Goal: Check status: Check status

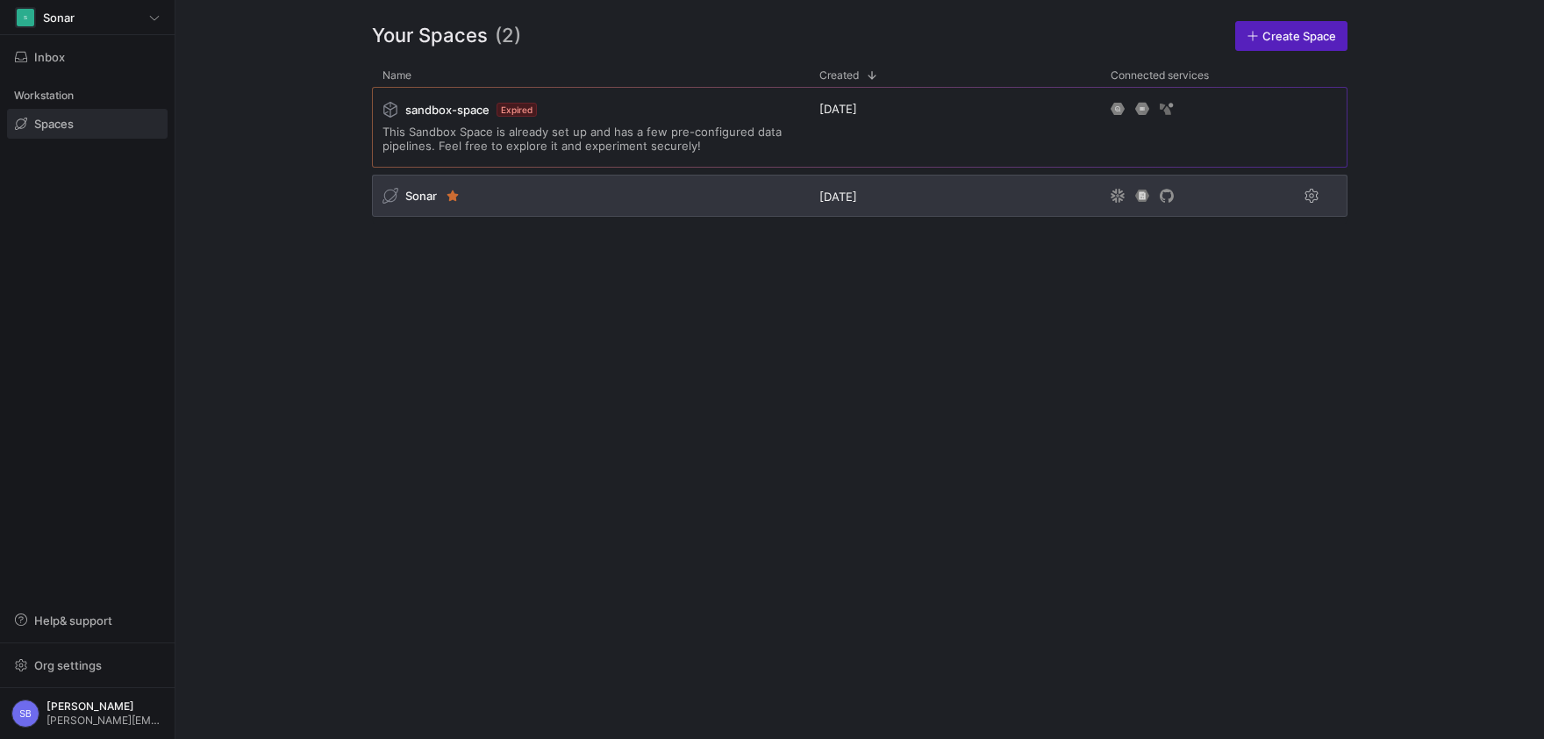
click at [425, 196] on span "Sonar" at bounding box center [421, 196] width 32 height 14
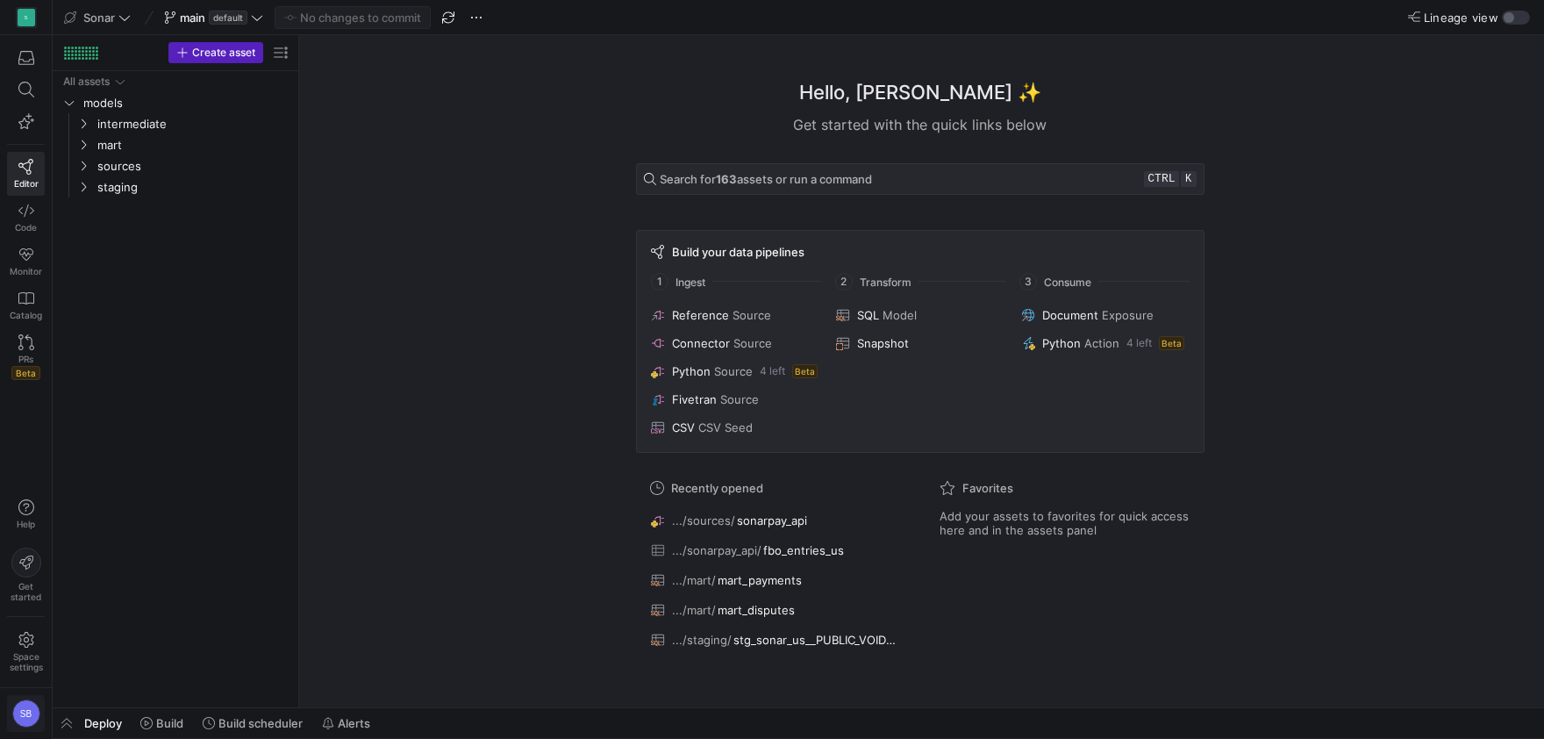
click at [35, 718] on div "SB" at bounding box center [26, 713] width 28 height 28
click at [30, 719] on div at bounding box center [772, 369] width 1544 height 739
click at [67, 715] on span "button" at bounding box center [67, 723] width 28 height 30
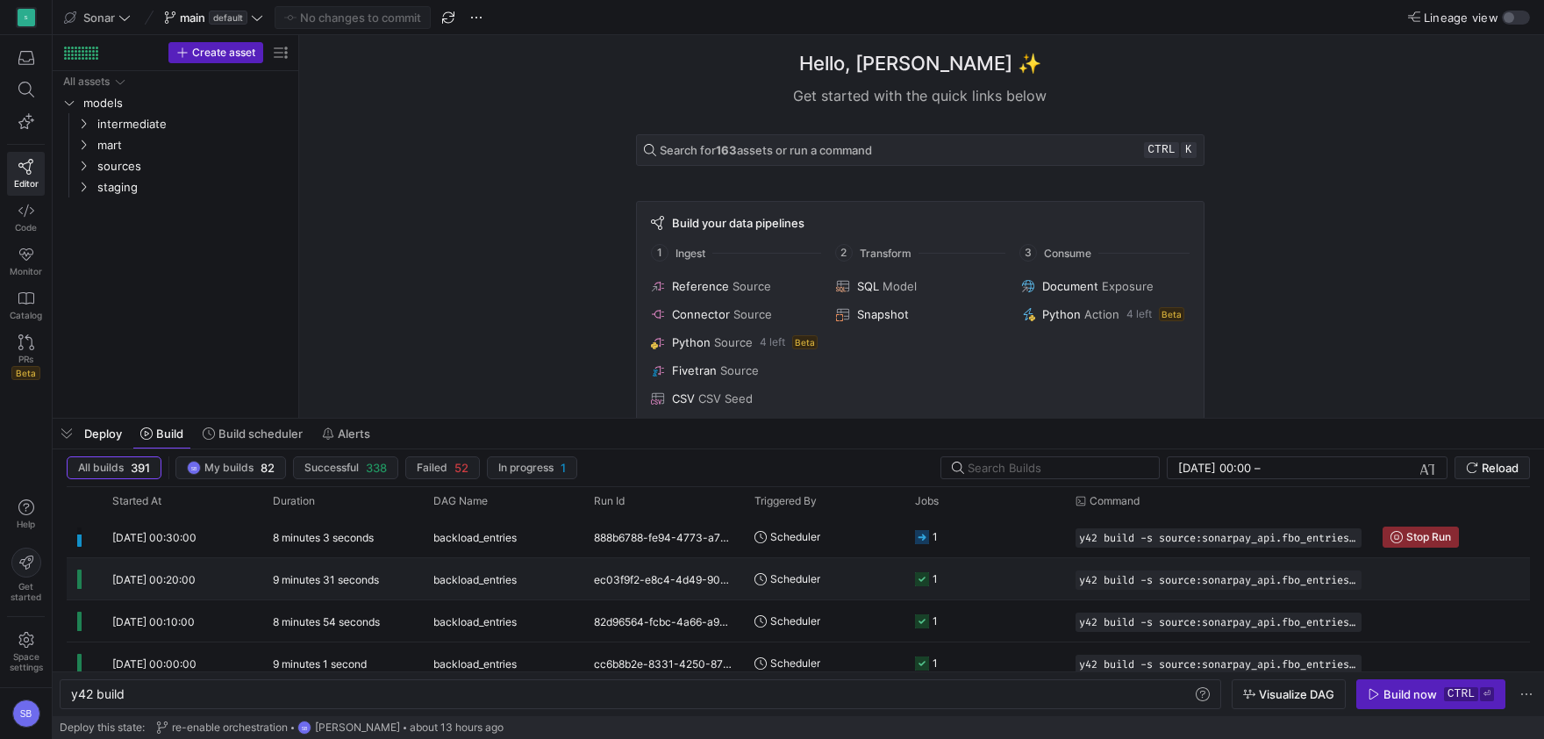
click at [408, 592] on div "9 minutes 31 seconds" at bounding box center [342, 578] width 161 height 41
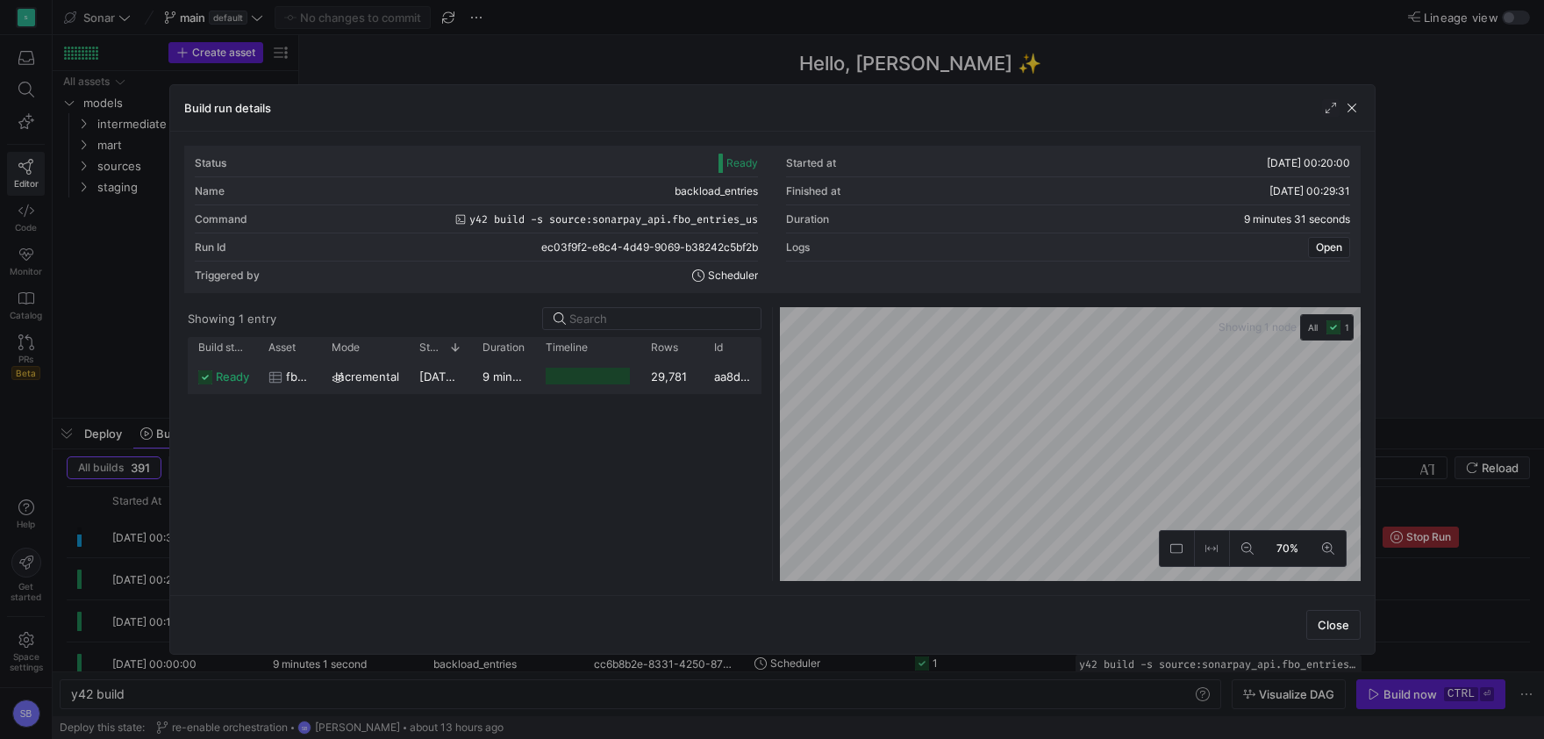
click at [465, 382] on span "05/09/25, 00:20:02" at bounding box center [464, 376] width 90 height 14
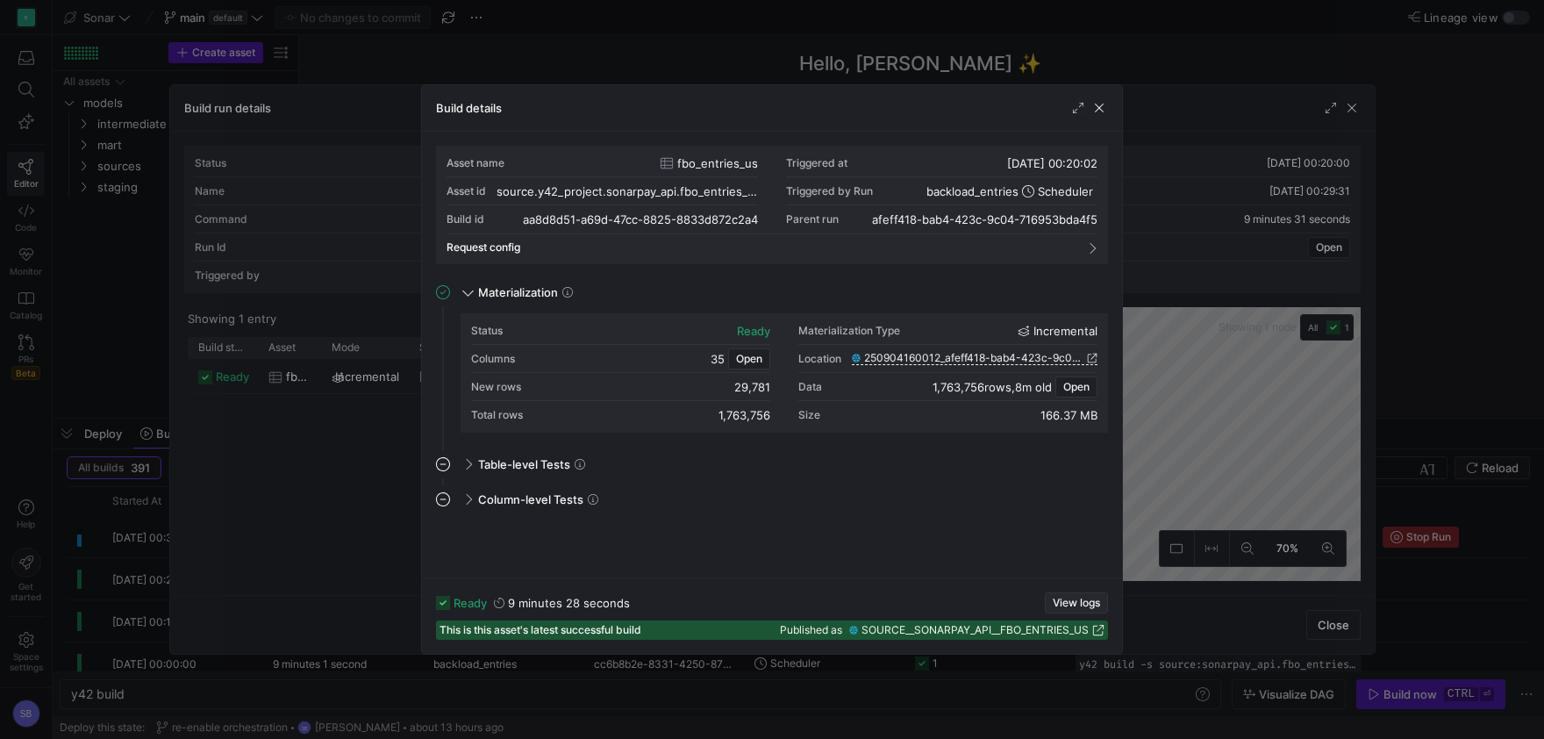
click at [1063, 598] on span "View logs" at bounding box center [1076, 603] width 47 height 12
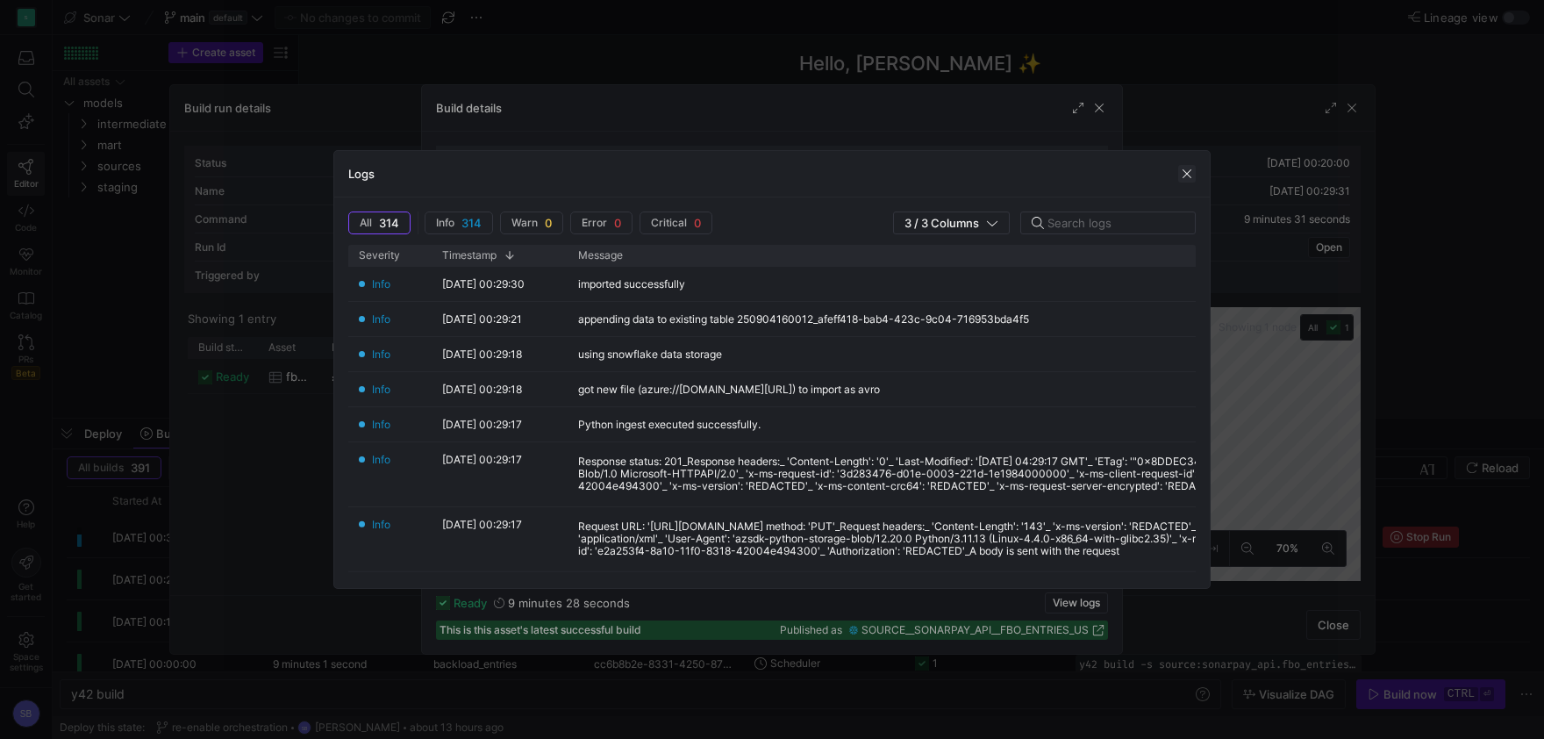
click at [1184, 174] on span "button" at bounding box center [1187, 174] width 18 height 18
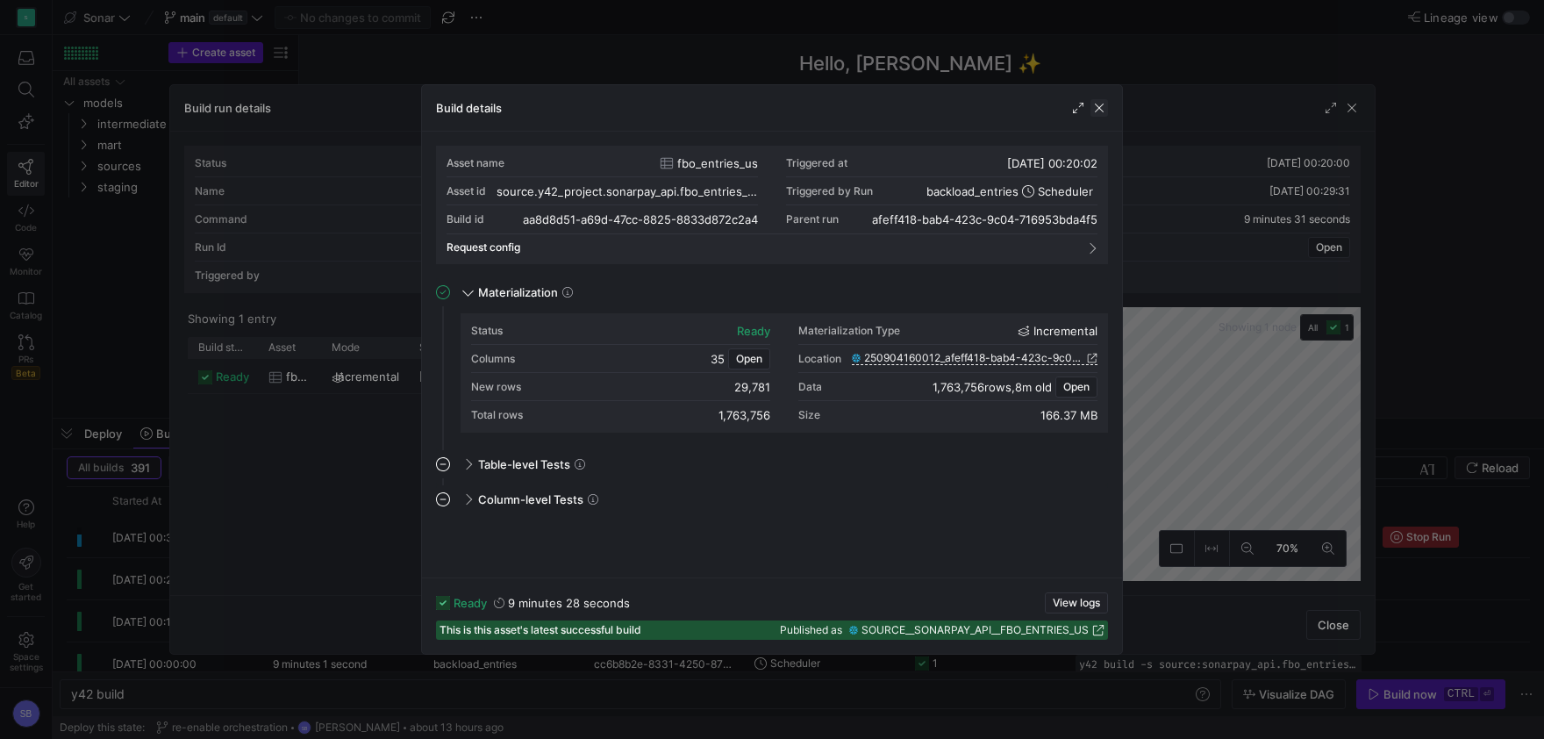
click at [1098, 108] on span "button" at bounding box center [1100, 108] width 18 height 18
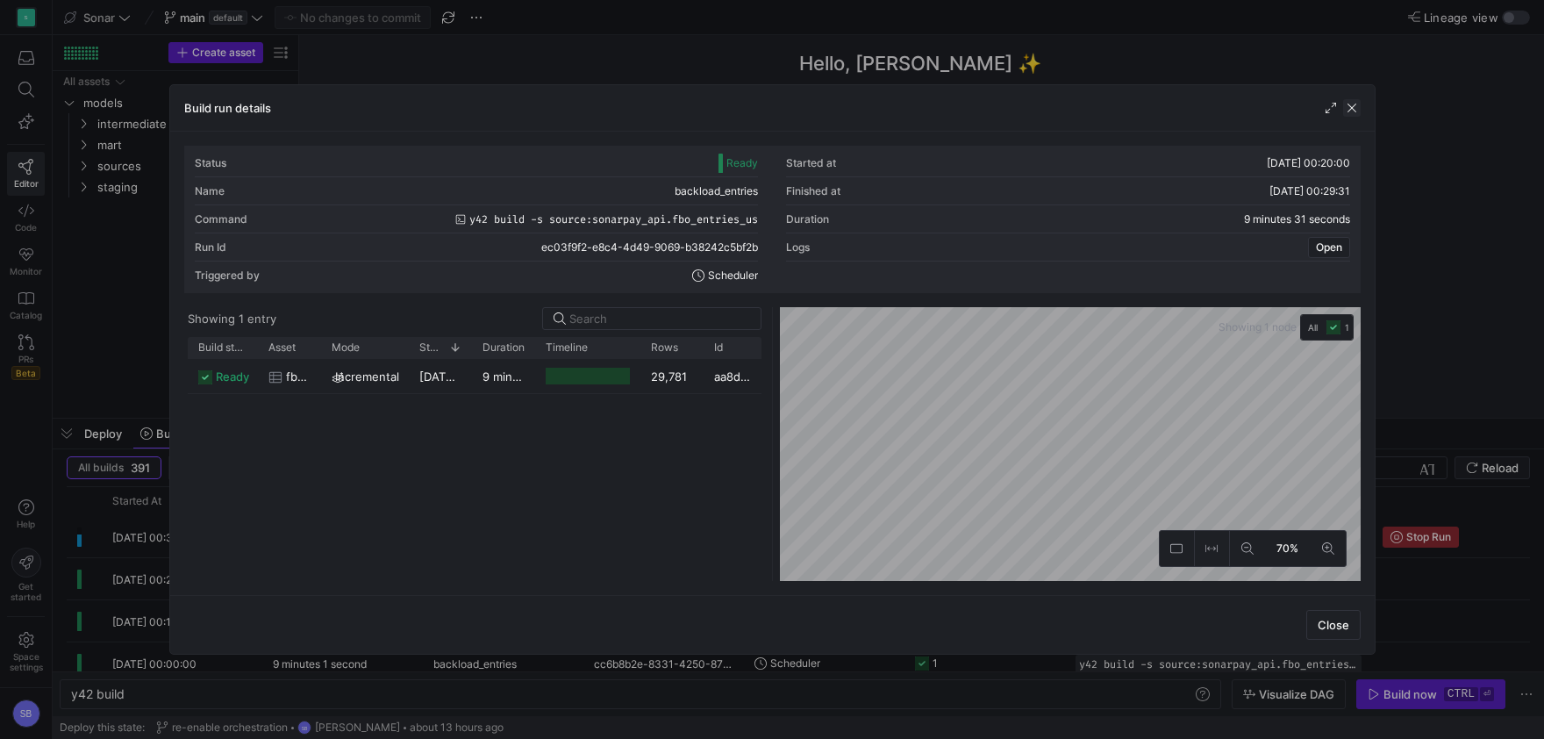
click at [1350, 104] on span "button" at bounding box center [1352, 108] width 18 height 18
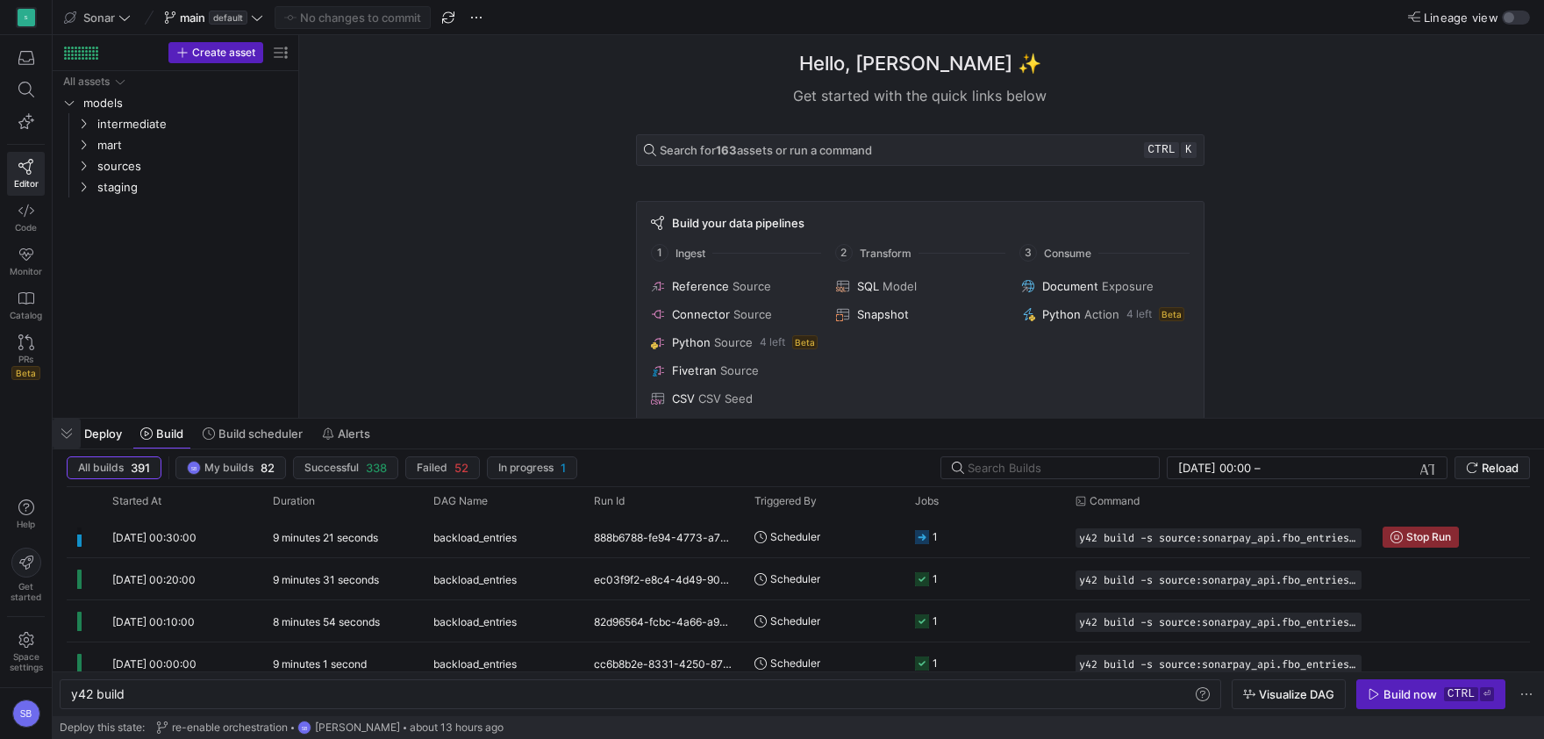
click at [68, 428] on span "button" at bounding box center [67, 434] width 28 height 30
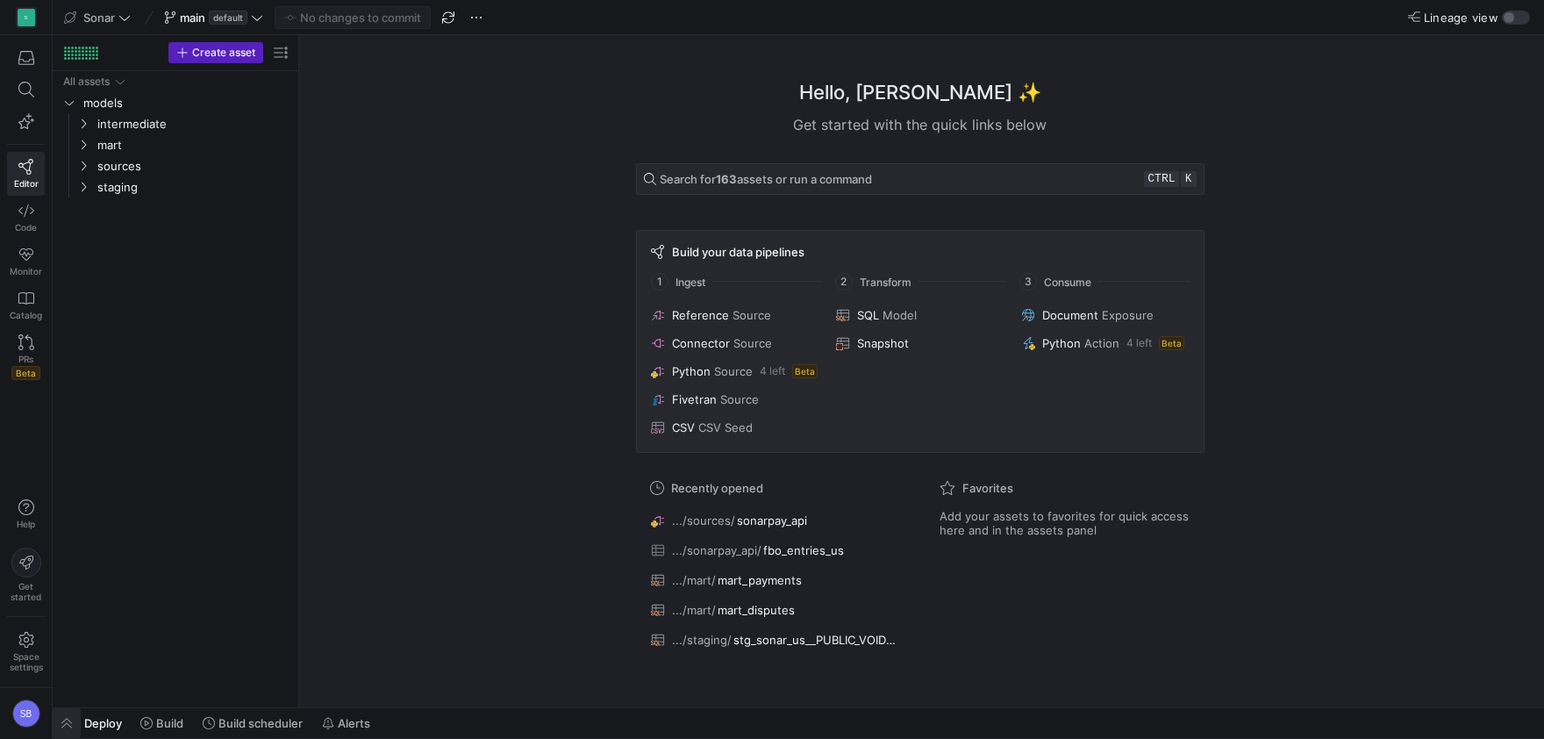
click at [63, 724] on span "button" at bounding box center [67, 723] width 28 height 30
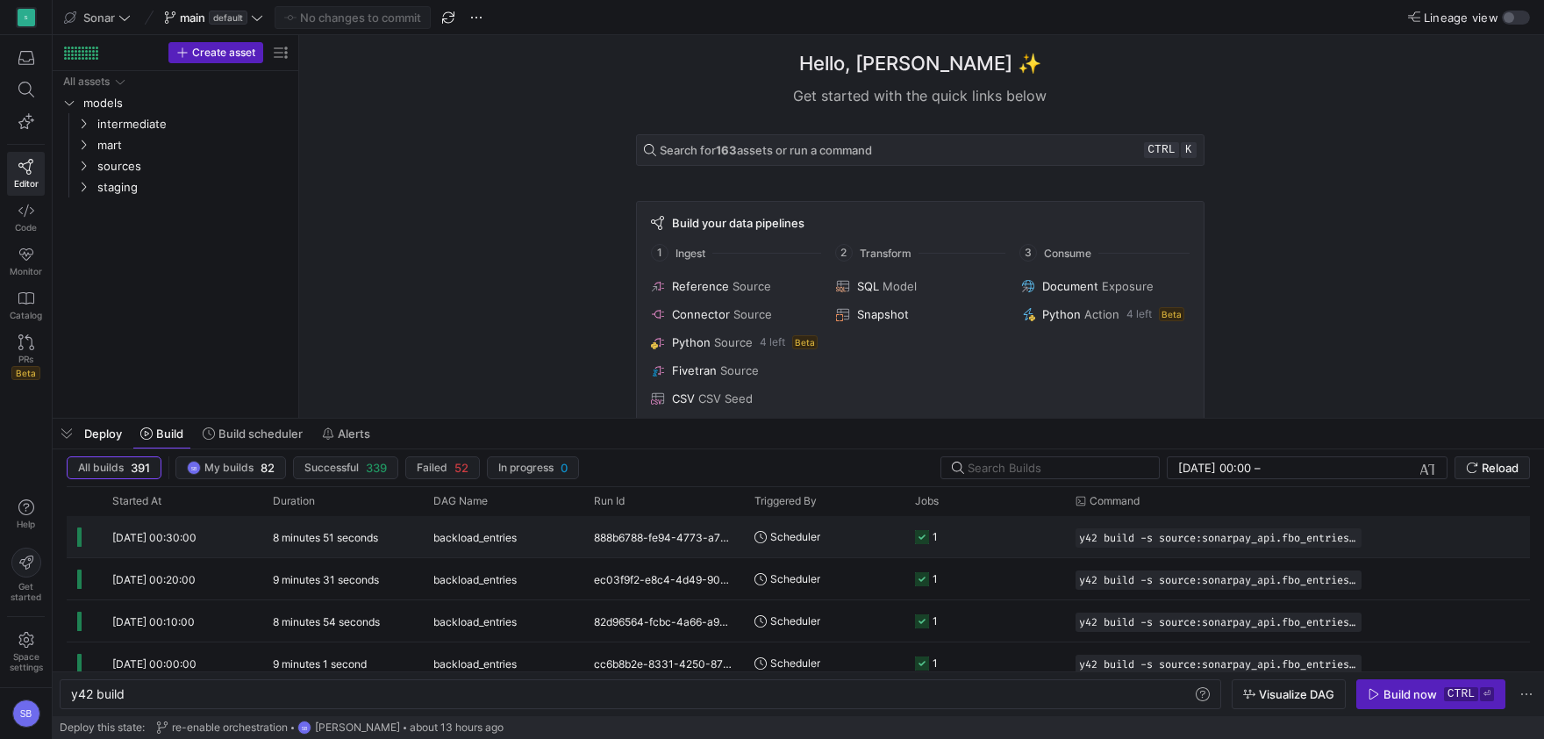
click at [356, 540] on y42-duration "8 minutes 51 seconds" at bounding box center [325, 537] width 105 height 13
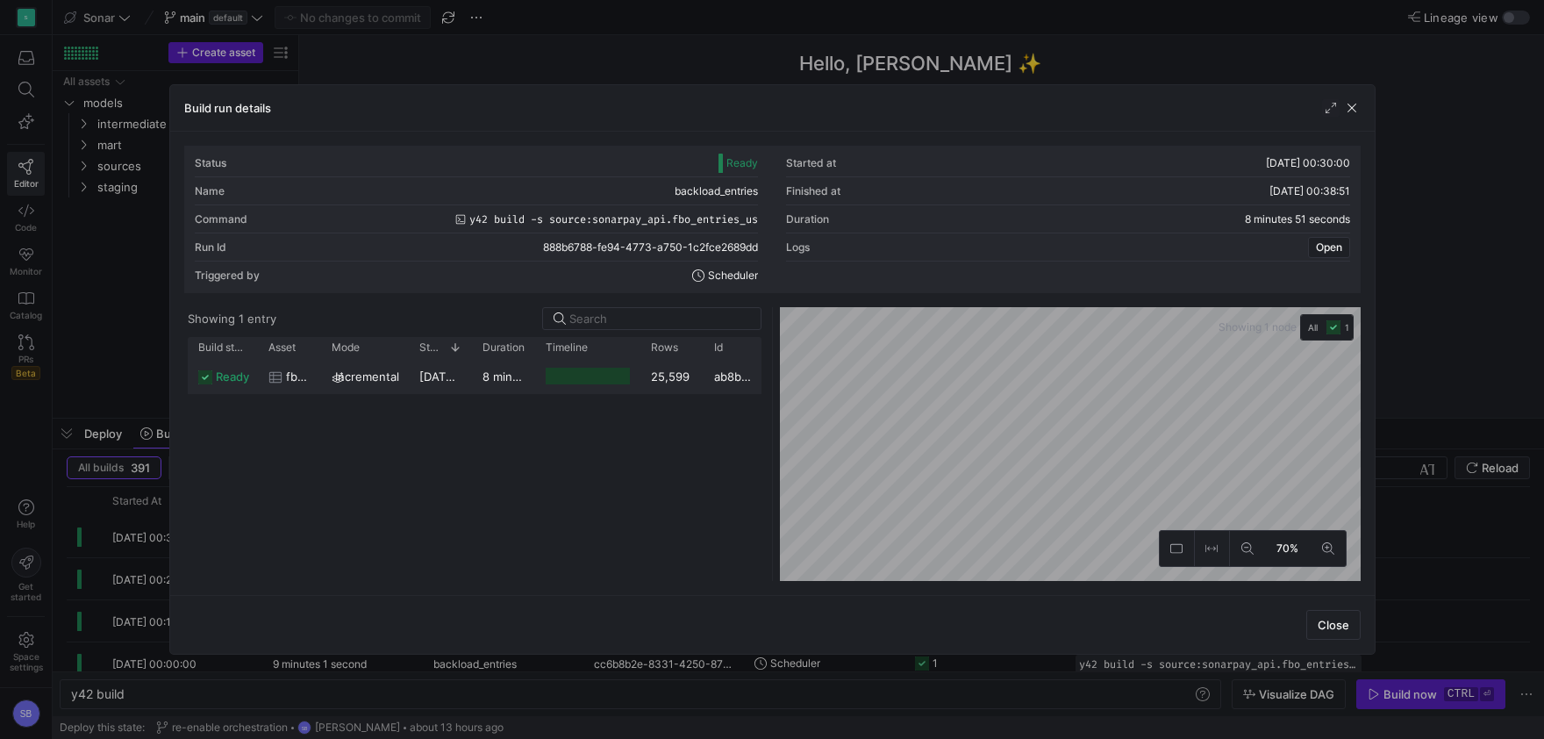
click at [488, 372] on y42-duration "8 minutes 48 seconds" at bounding box center [544, 376] width 122 height 14
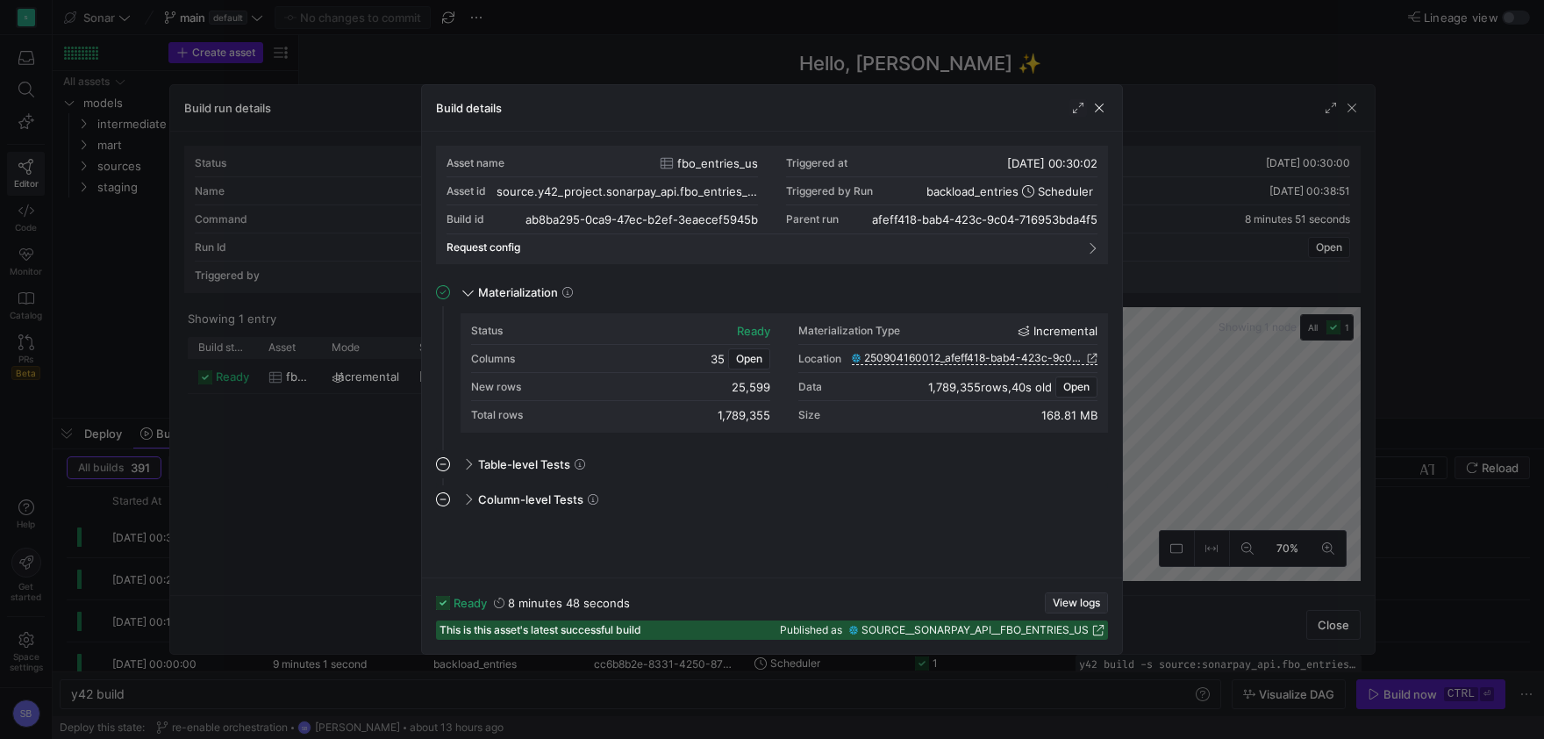
click at [1073, 594] on span "button" at bounding box center [1076, 602] width 61 height 19
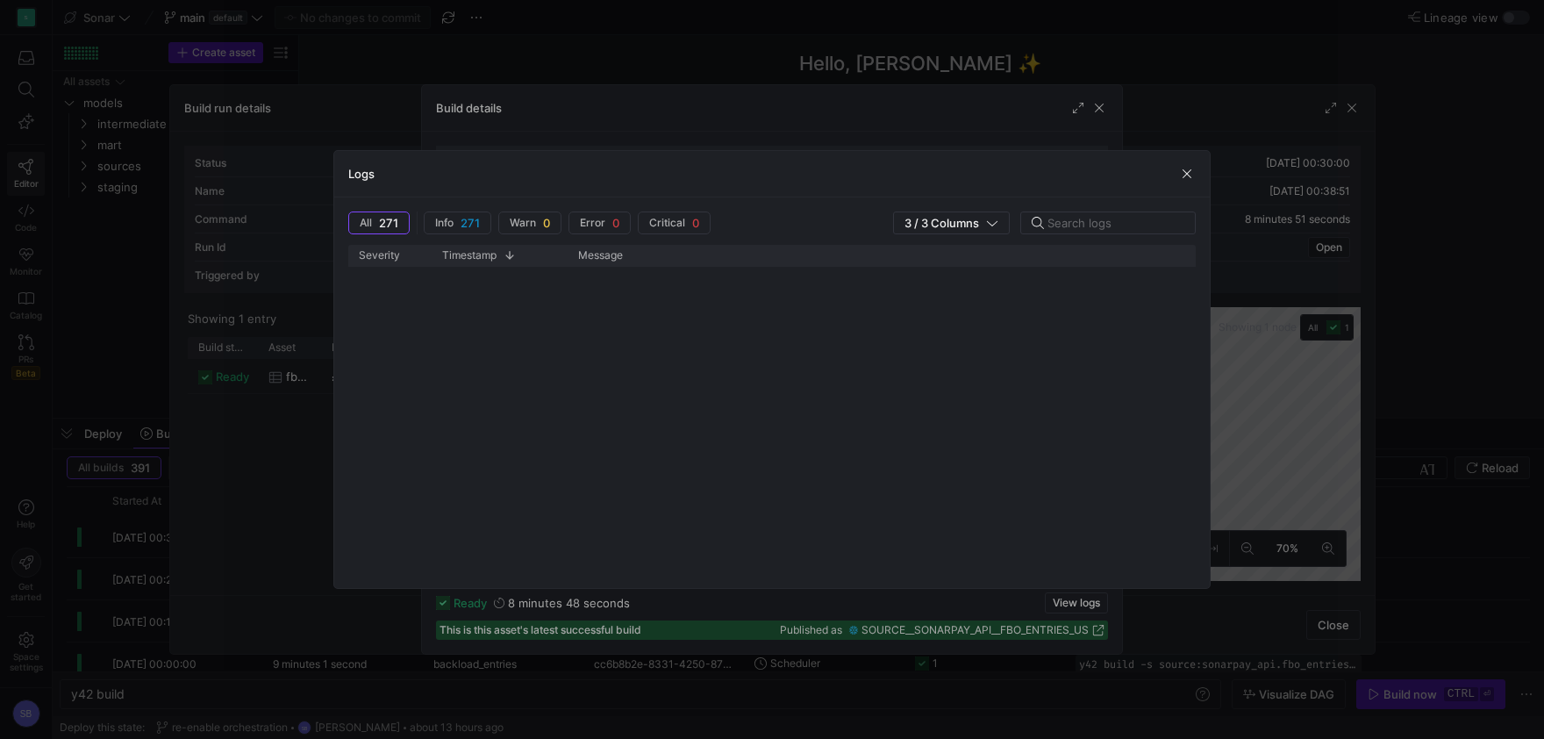
scroll to position [1930, 0]
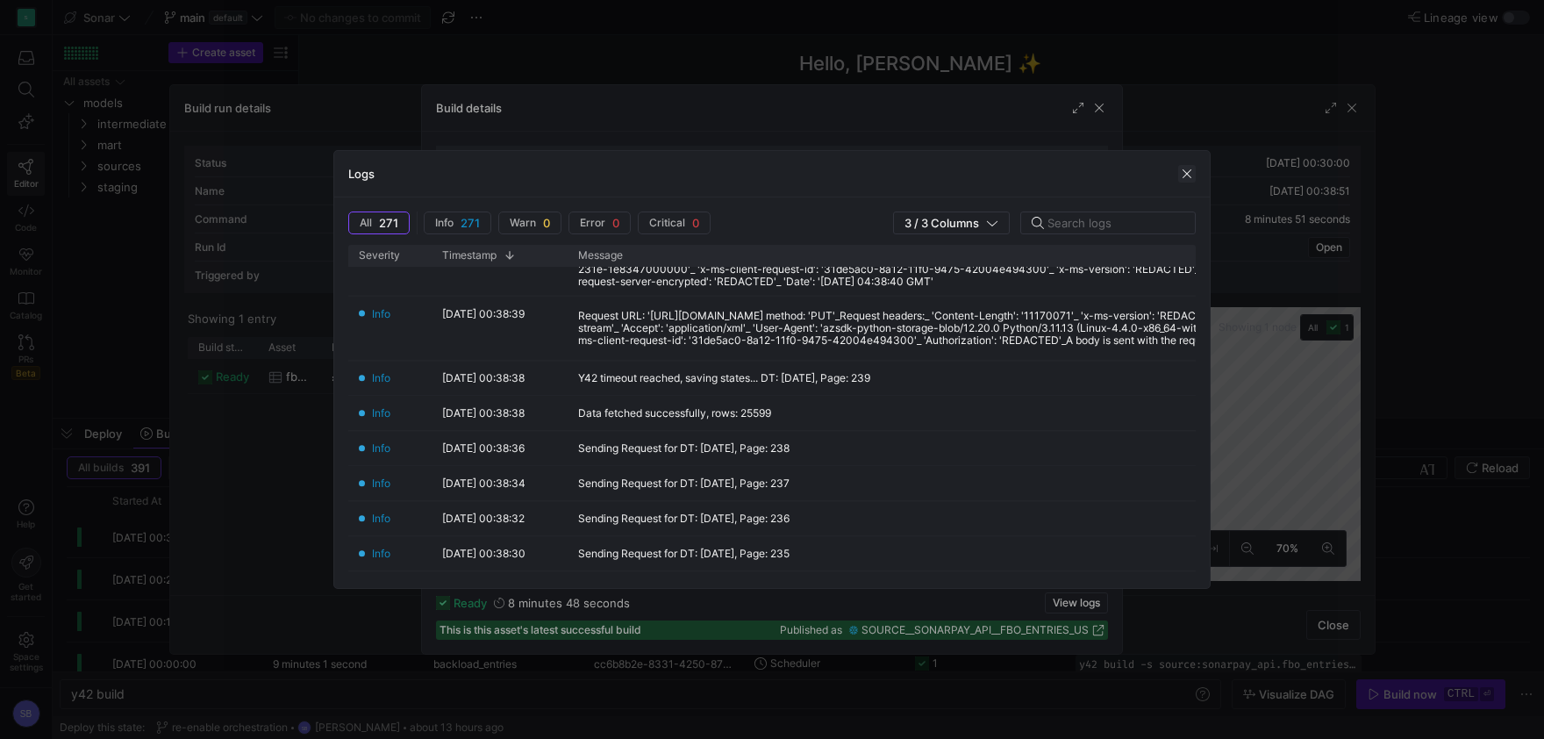
click at [1185, 171] on span "button" at bounding box center [1187, 174] width 18 height 18
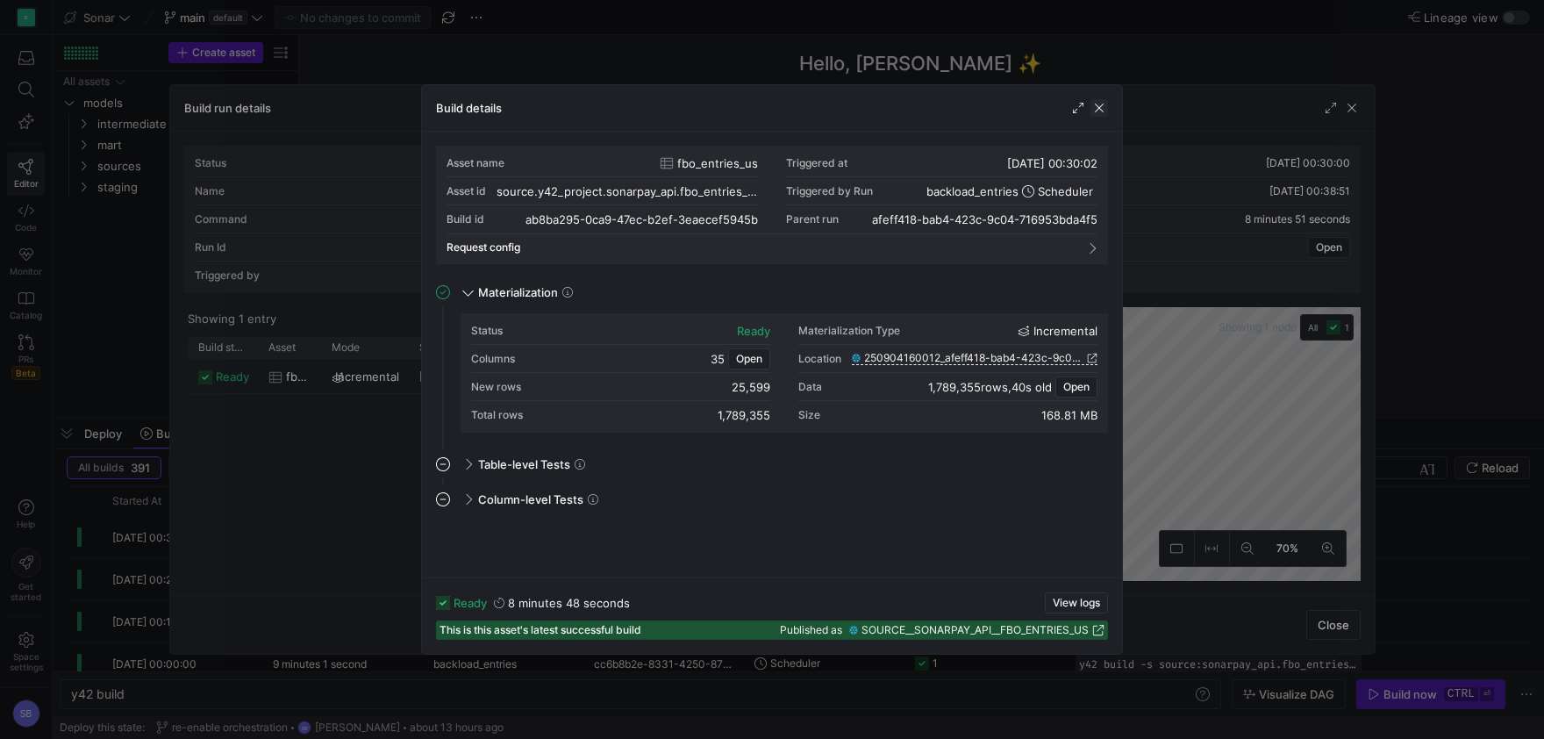
click at [1106, 111] on span "button" at bounding box center [1100, 108] width 18 height 18
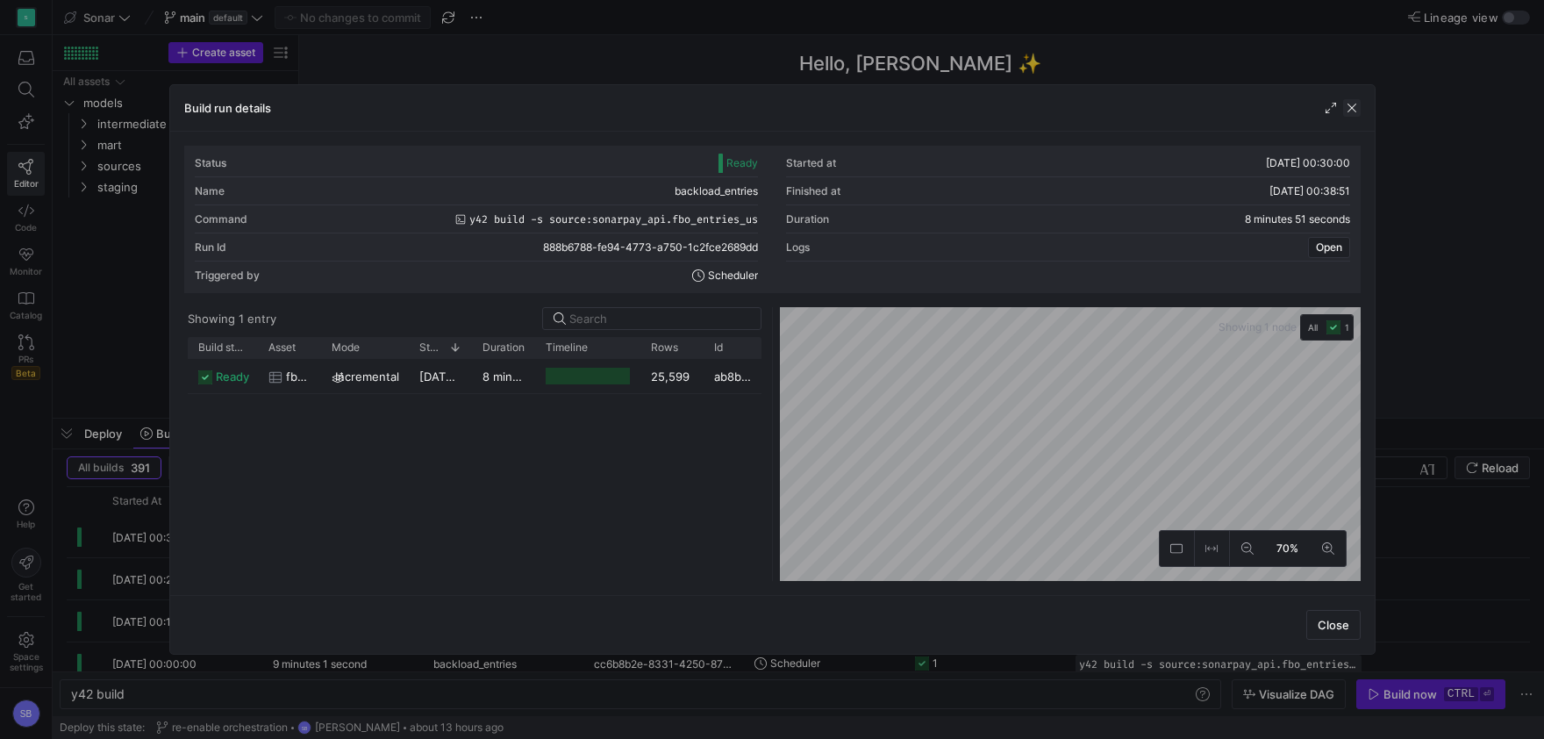
click at [1351, 111] on span "button" at bounding box center [1352, 108] width 18 height 18
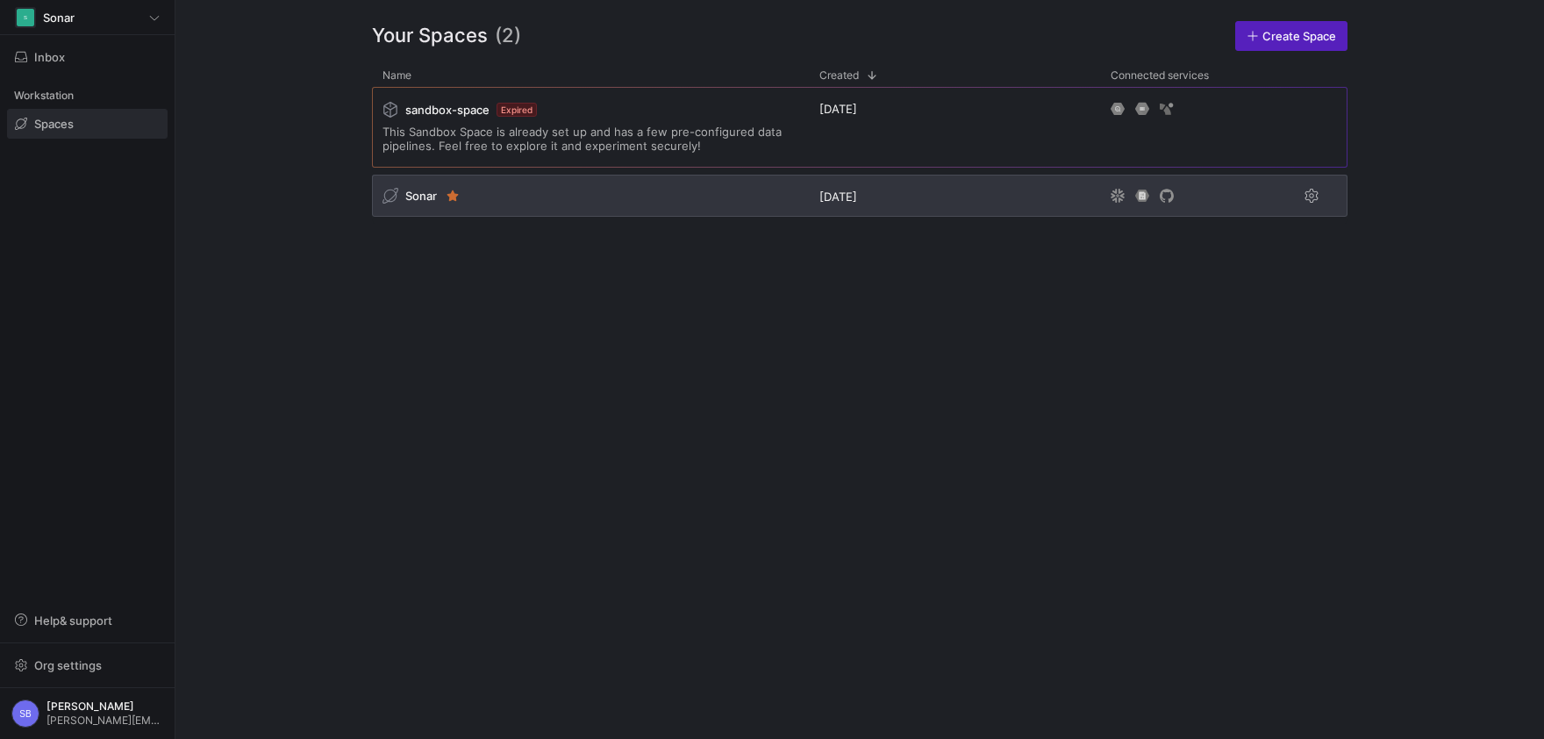
click at [409, 207] on div "Sonar" at bounding box center [590, 196] width 437 height 42
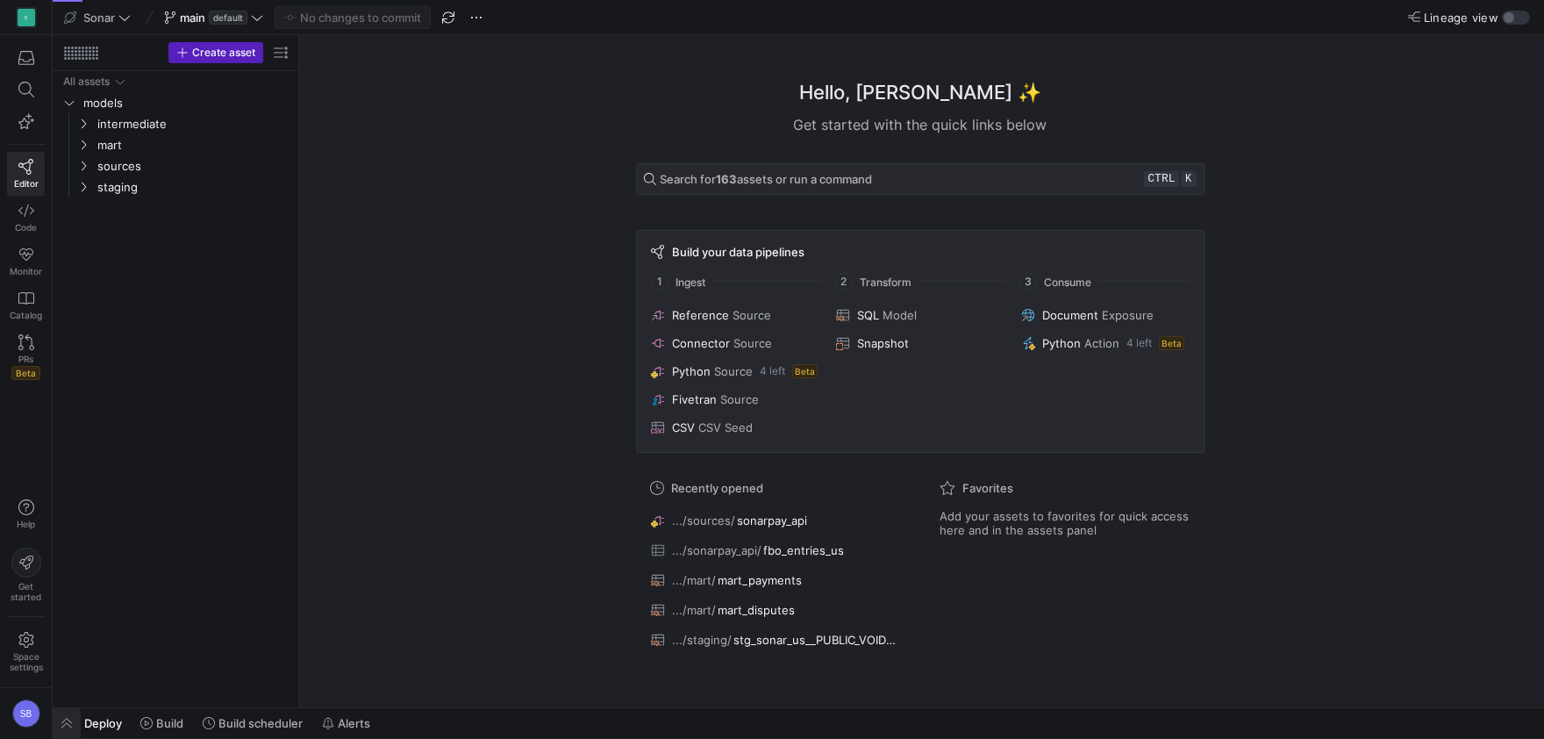
click at [74, 720] on span "button" at bounding box center [67, 723] width 28 height 30
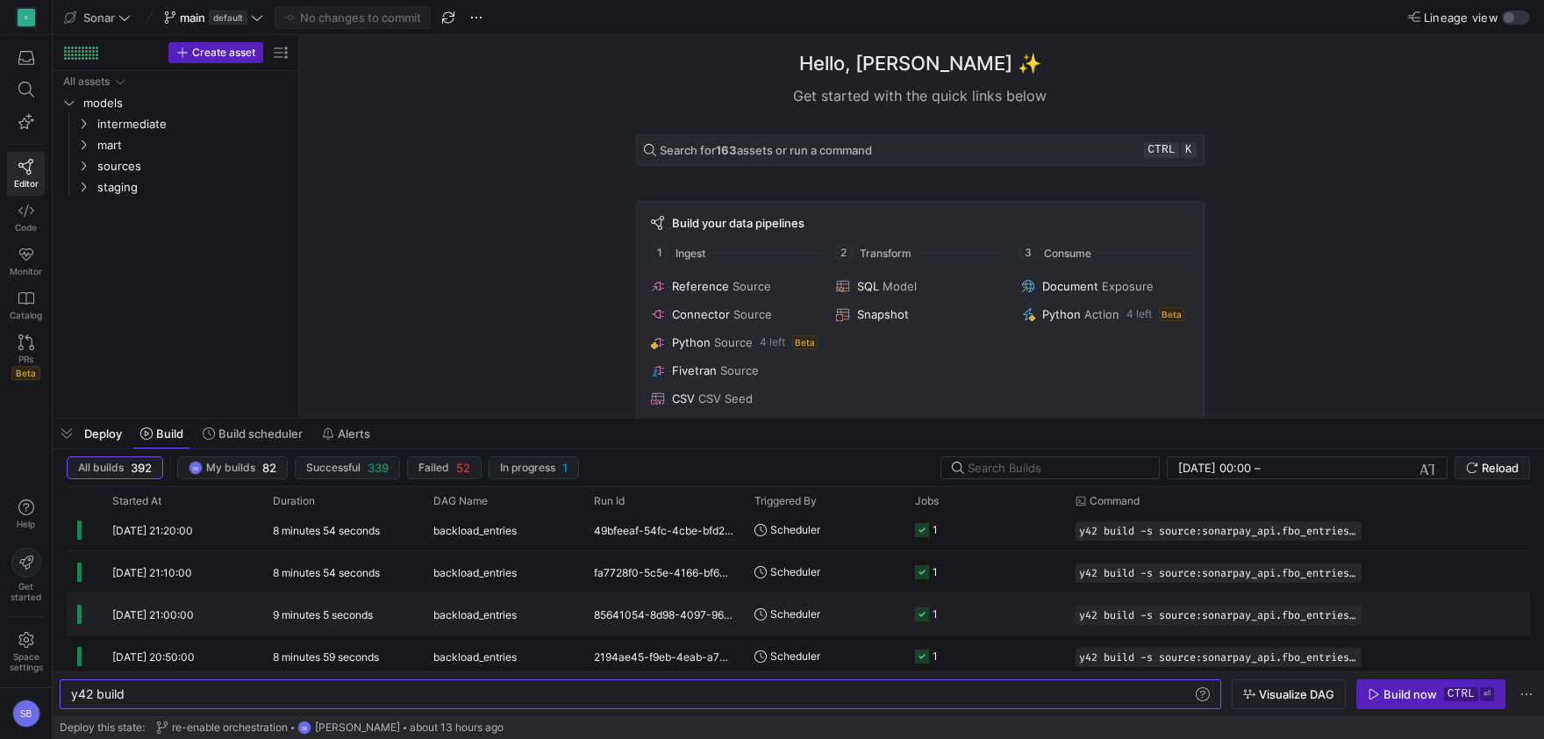
scroll to position [927, 0]
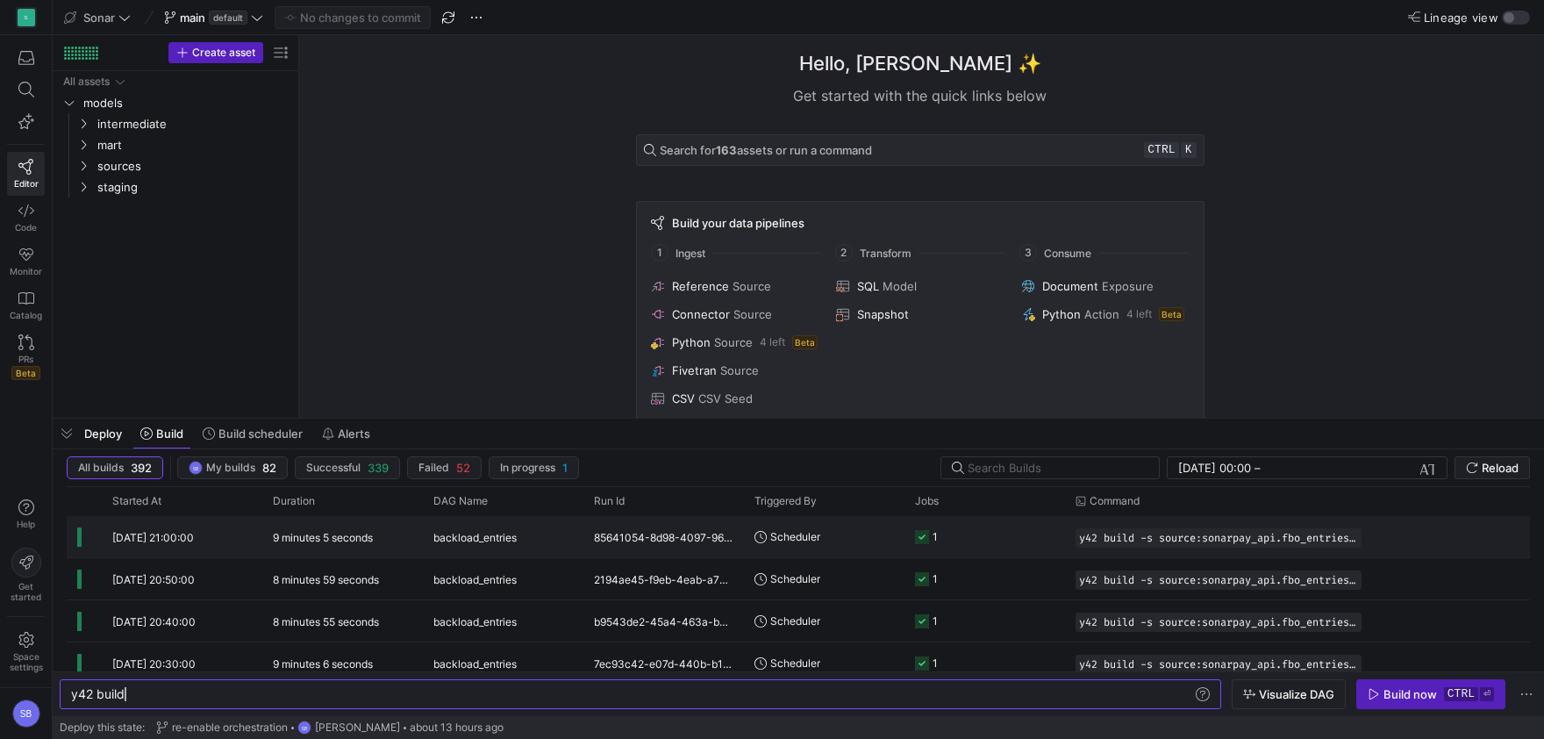
click at [342, 541] on y42-duration "9 minutes 5 seconds" at bounding box center [323, 537] width 100 height 13
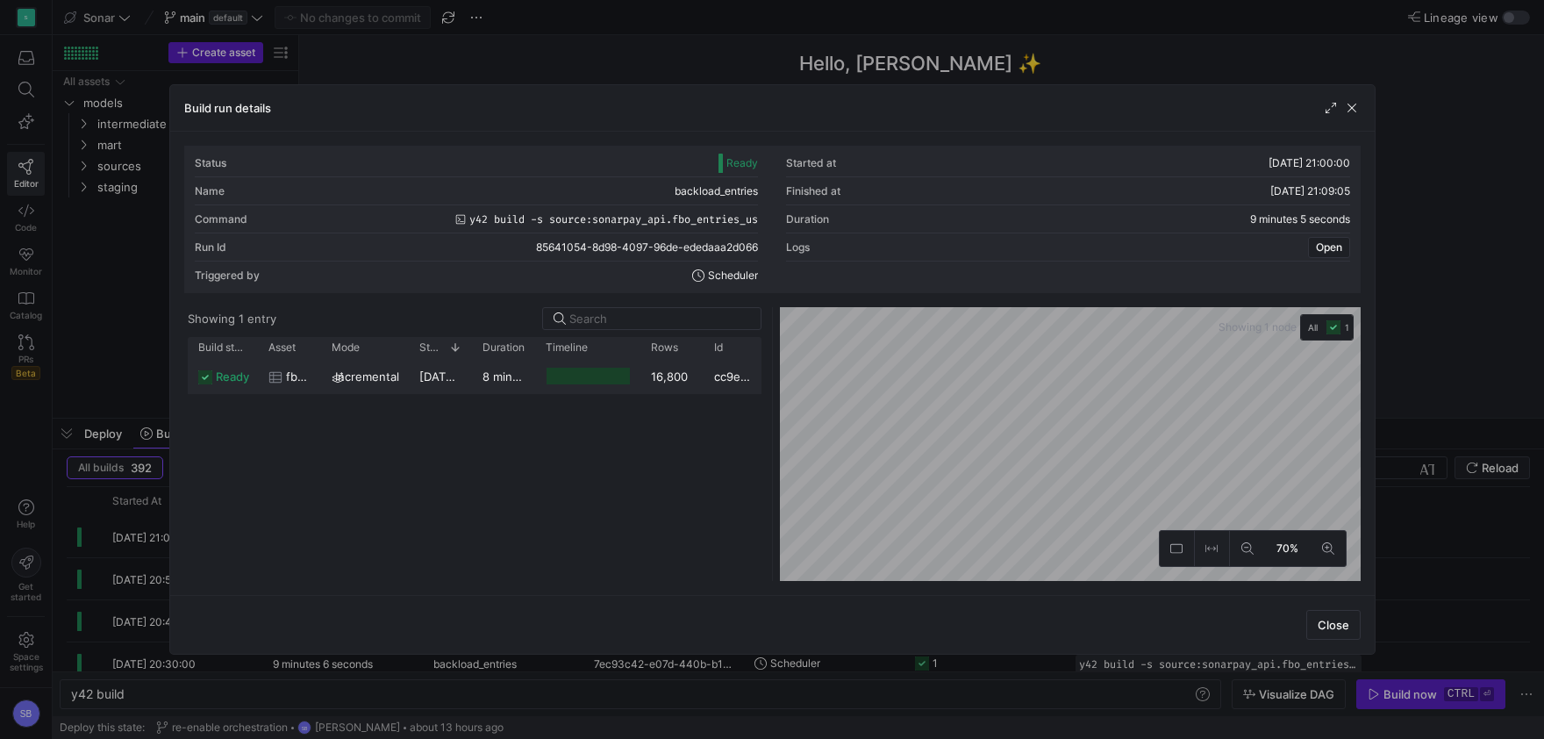
click at [470, 384] on div "[DATE] 21:00:08" at bounding box center [440, 376] width 63 height 34
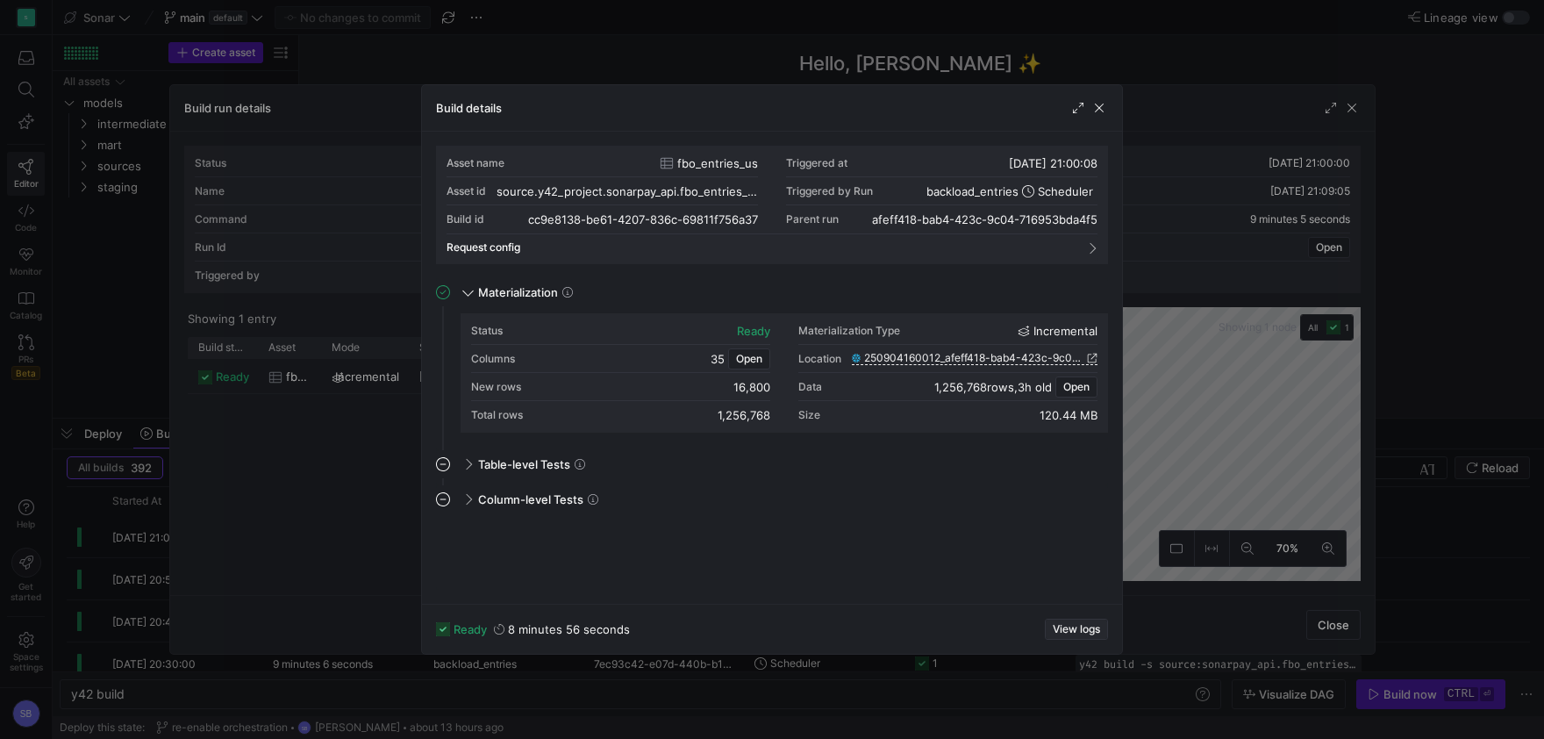
click at [1078, 637] on span "button" at bounding box center [1076, 628] width 61 height 19
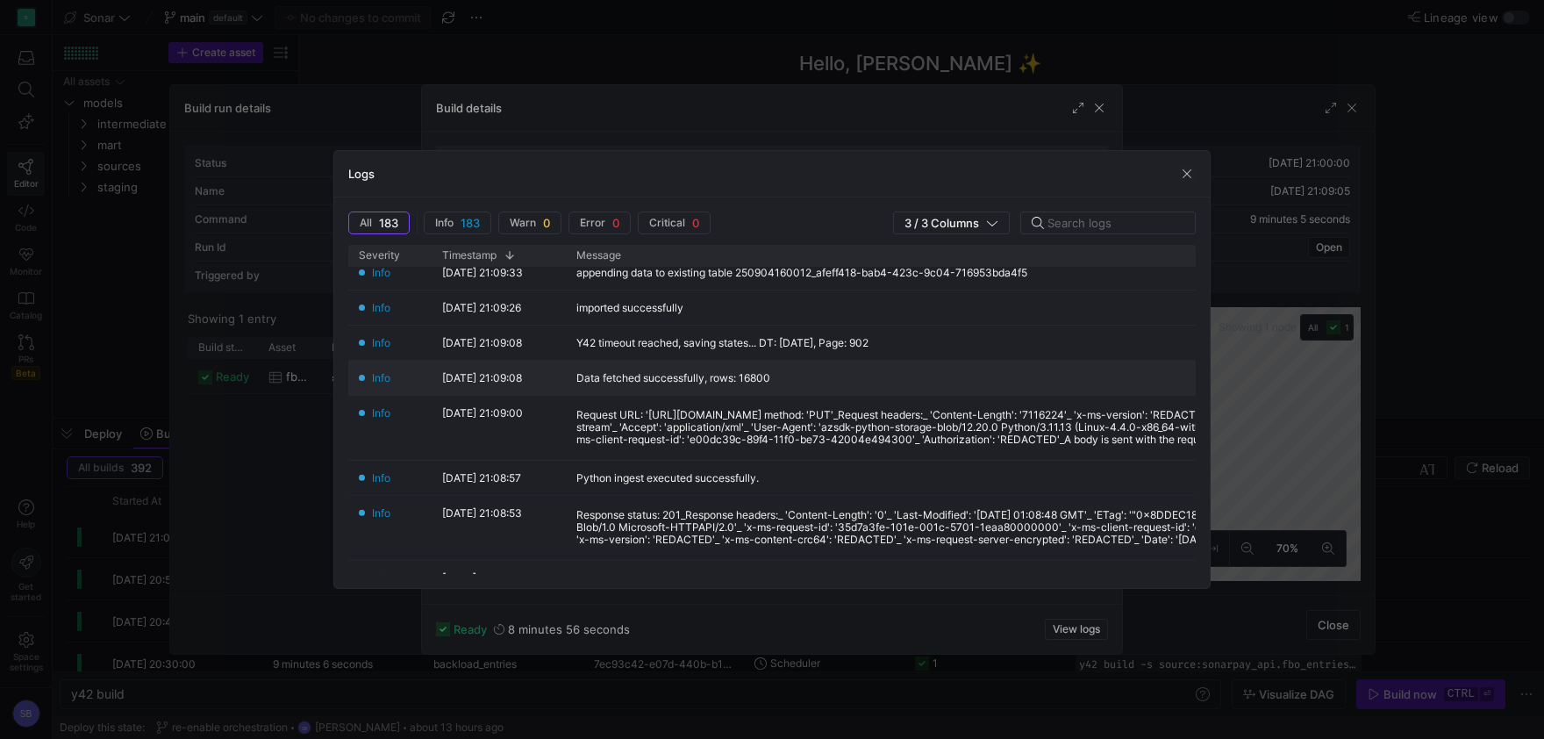
scroll to position [0, 0]
click at [1192, 174] on span "button" at bounding box center [1187, 174] width 18 height 18
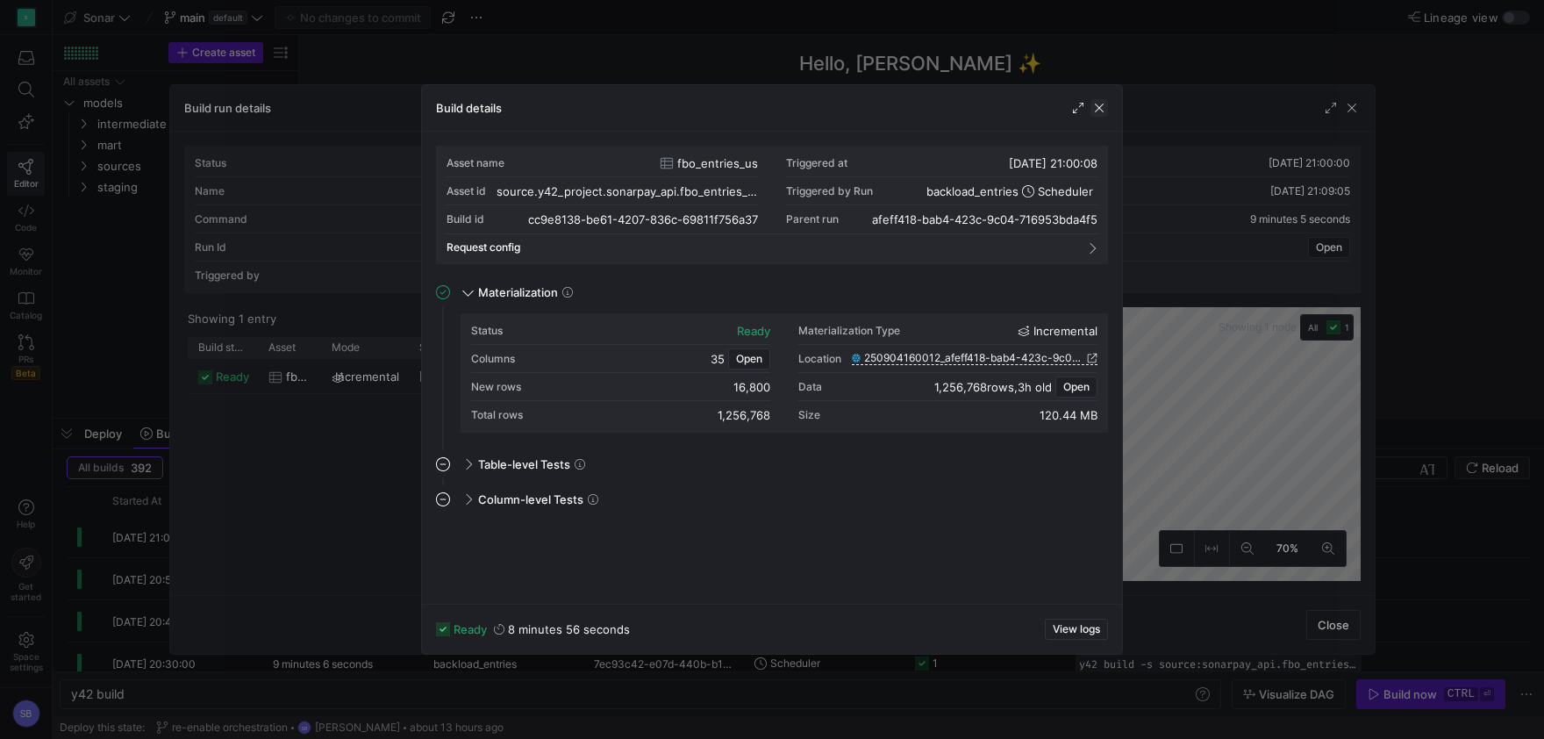
click at [1106, 105] on span "button" at bounding box center [1100, 108] width 18 height 18
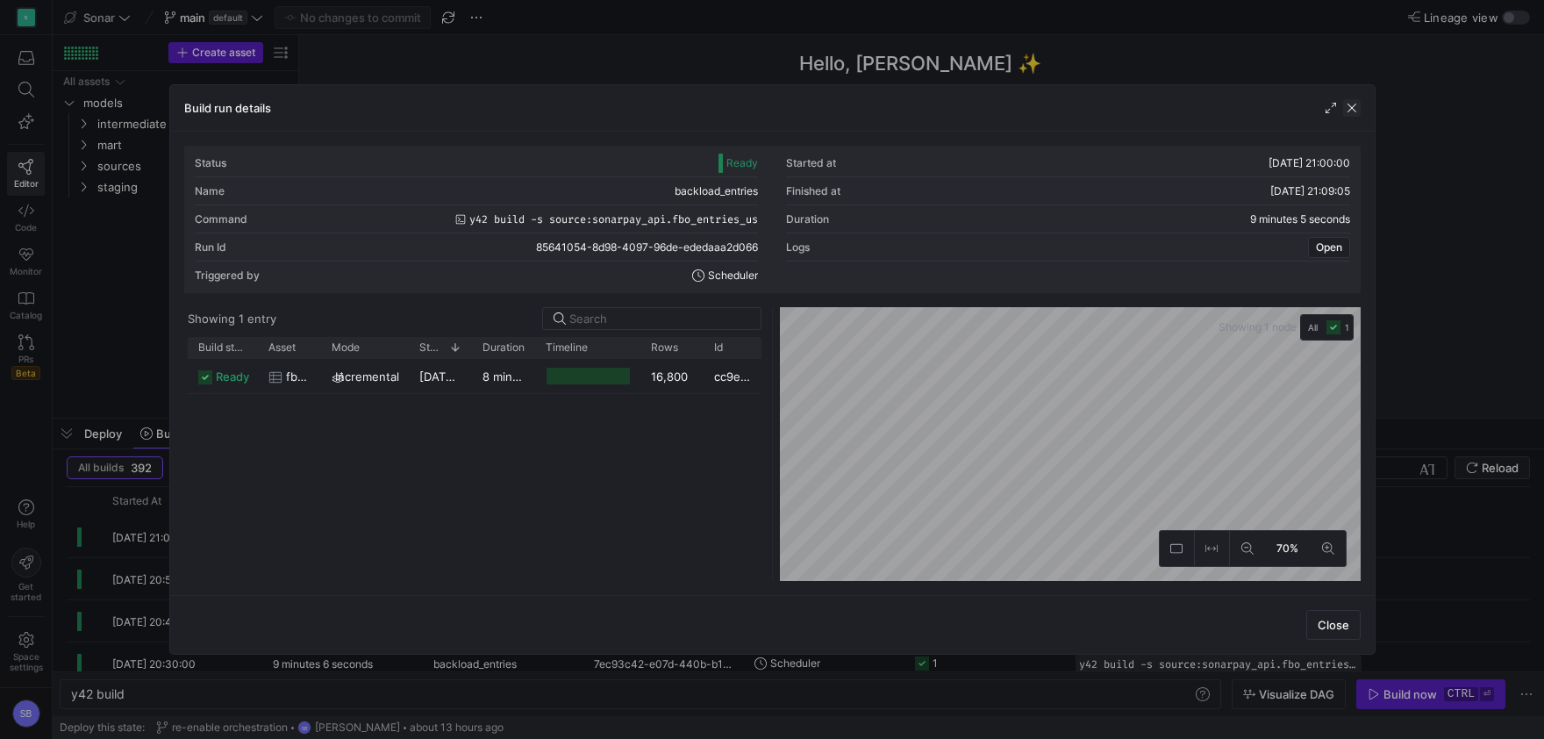
click at [1354, 104] on span "button" at bounding box center [1352, 108] width 18 height 18
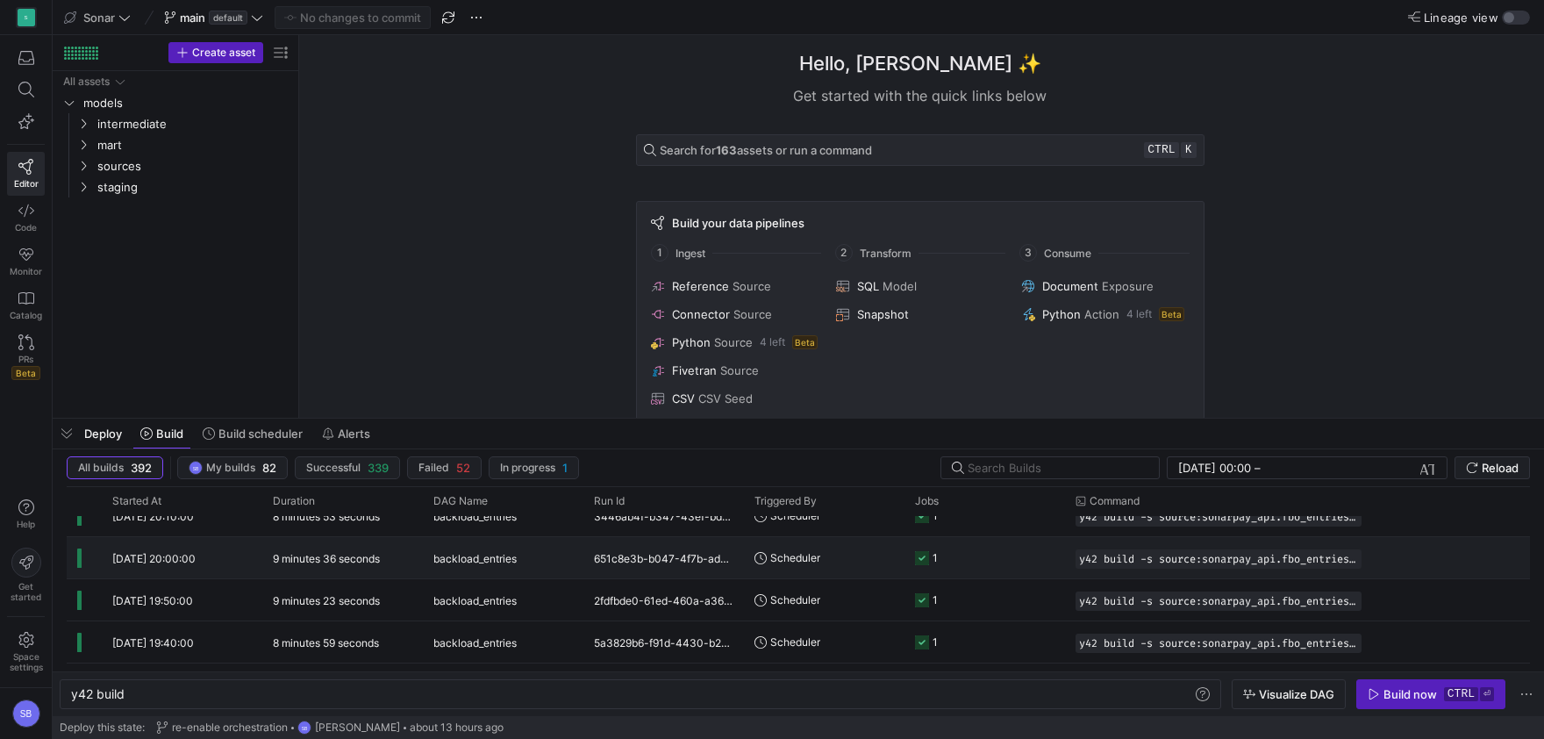
click at [627, 569] on div "651c8e3b-b047-4f7b-ad80-662f94692229" at bounding box center [664, 557] width 161 height 41
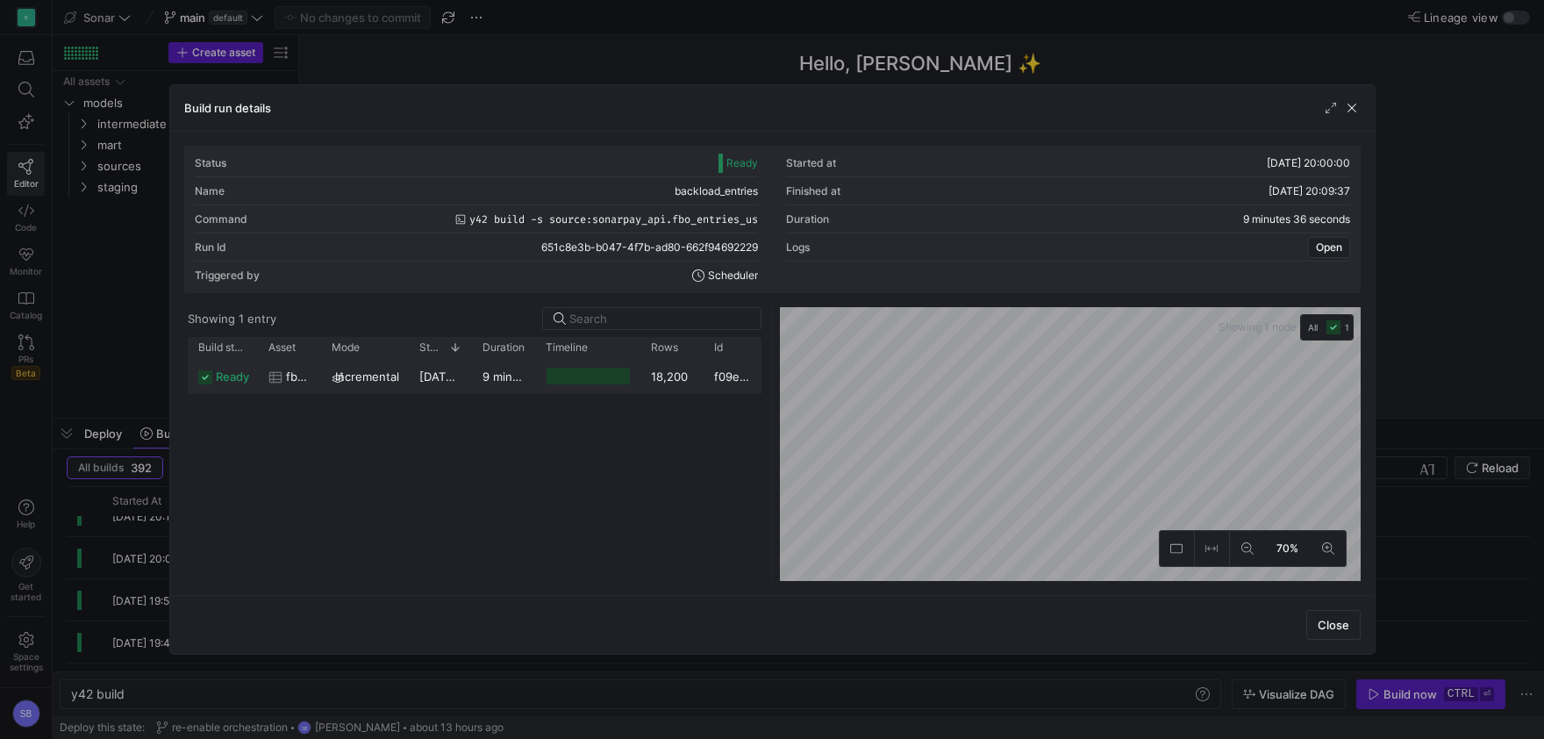
click at [480, 382] on div "9 minutes 26 seconds" at bounding box center [503, 376] width 63 height 34
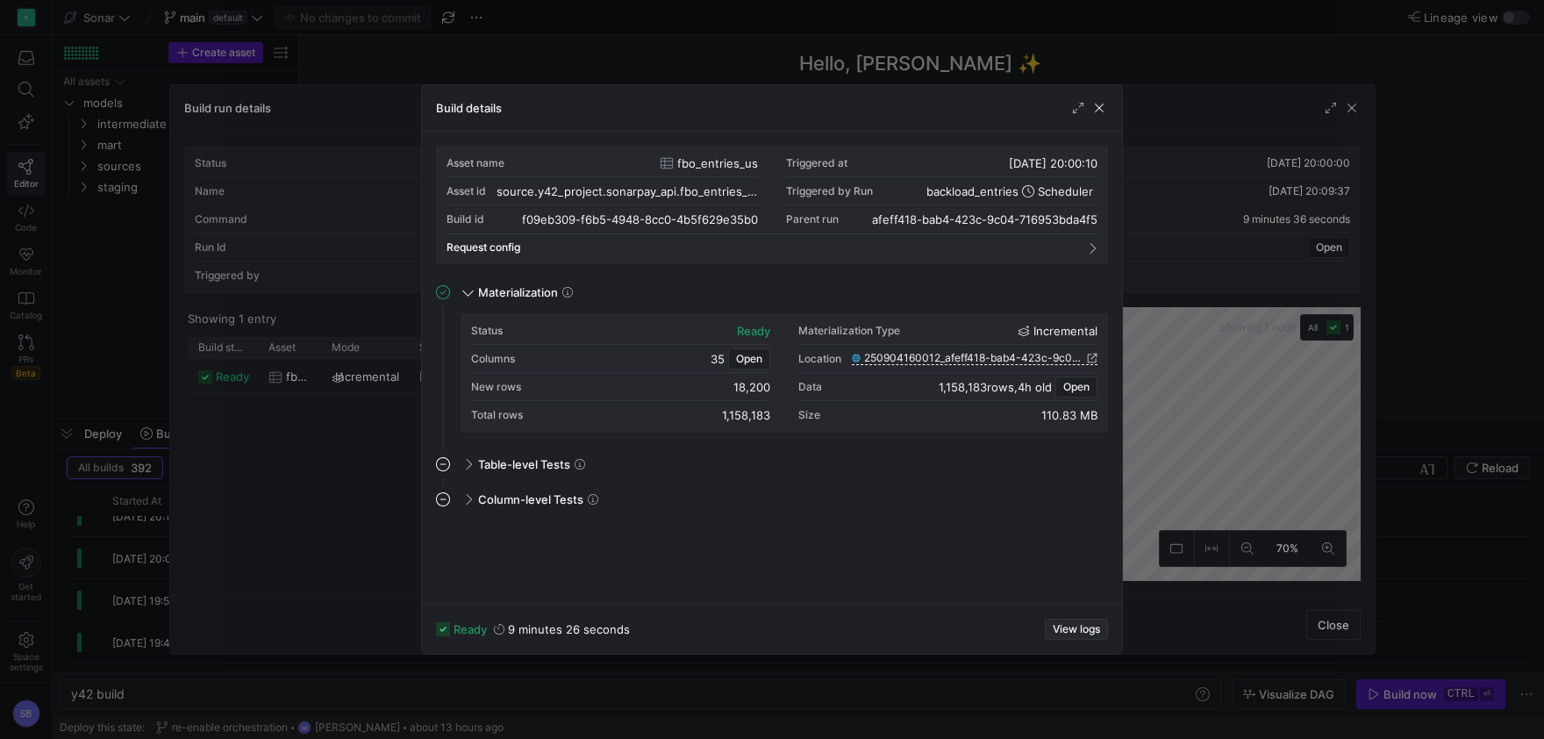
click at [1085, 633] on span "View logs" at bounding box center [1076, 629] width 47 height 12
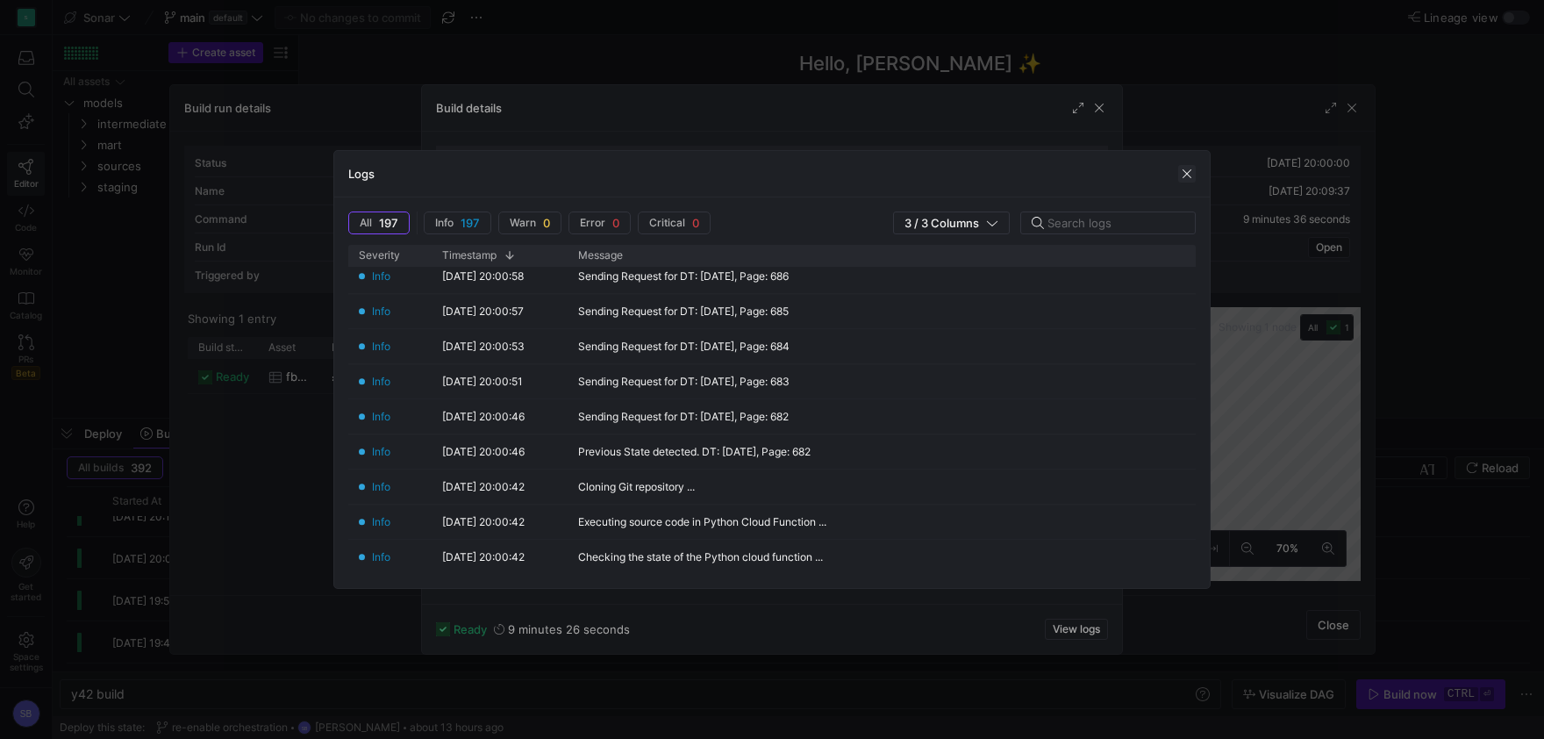
click at [1192, 175] on span "button" at bounding box center [1187, 174] width 18 height 18
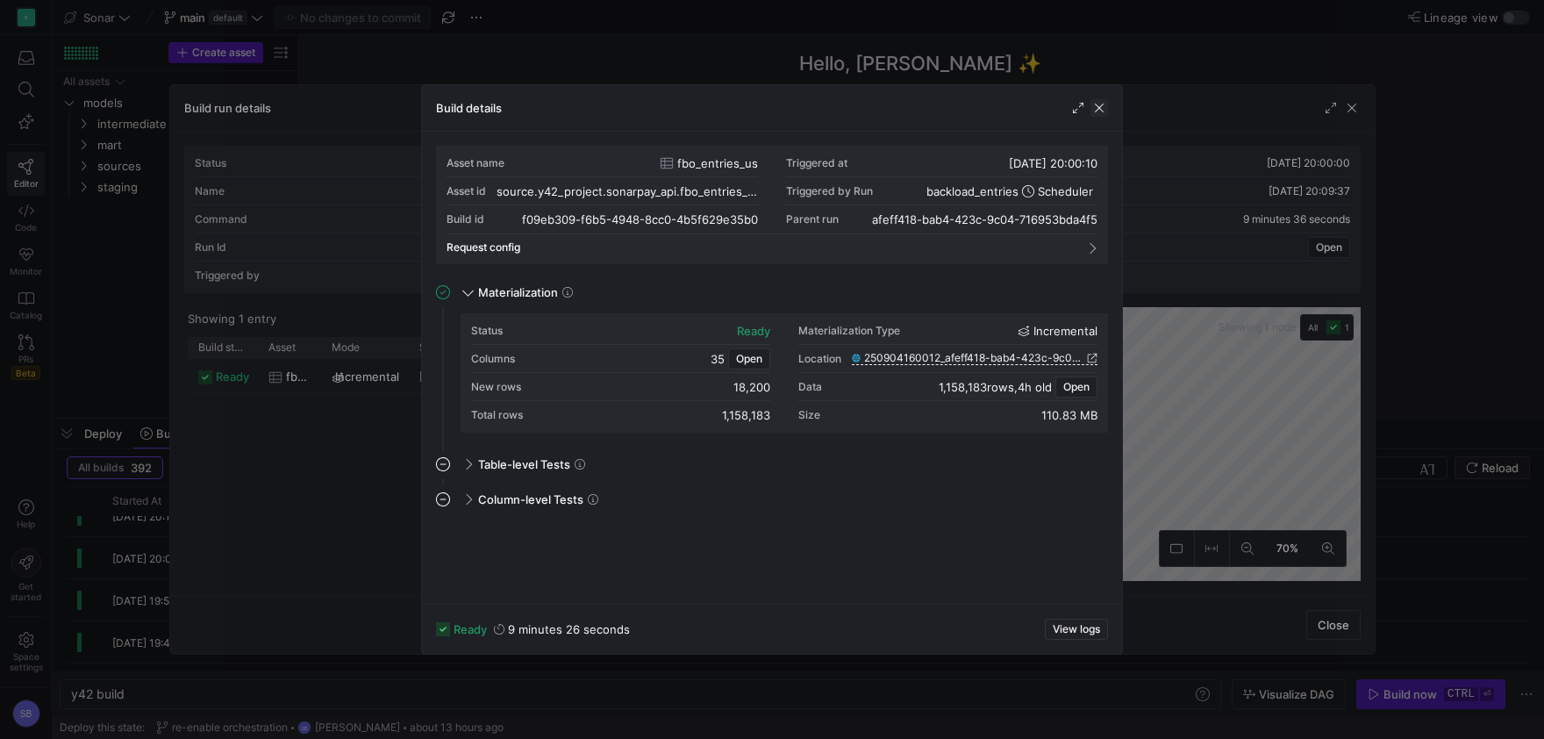
click at [1103, 112] on span "button" at bounding box center [1100, 108] width 18 height 18
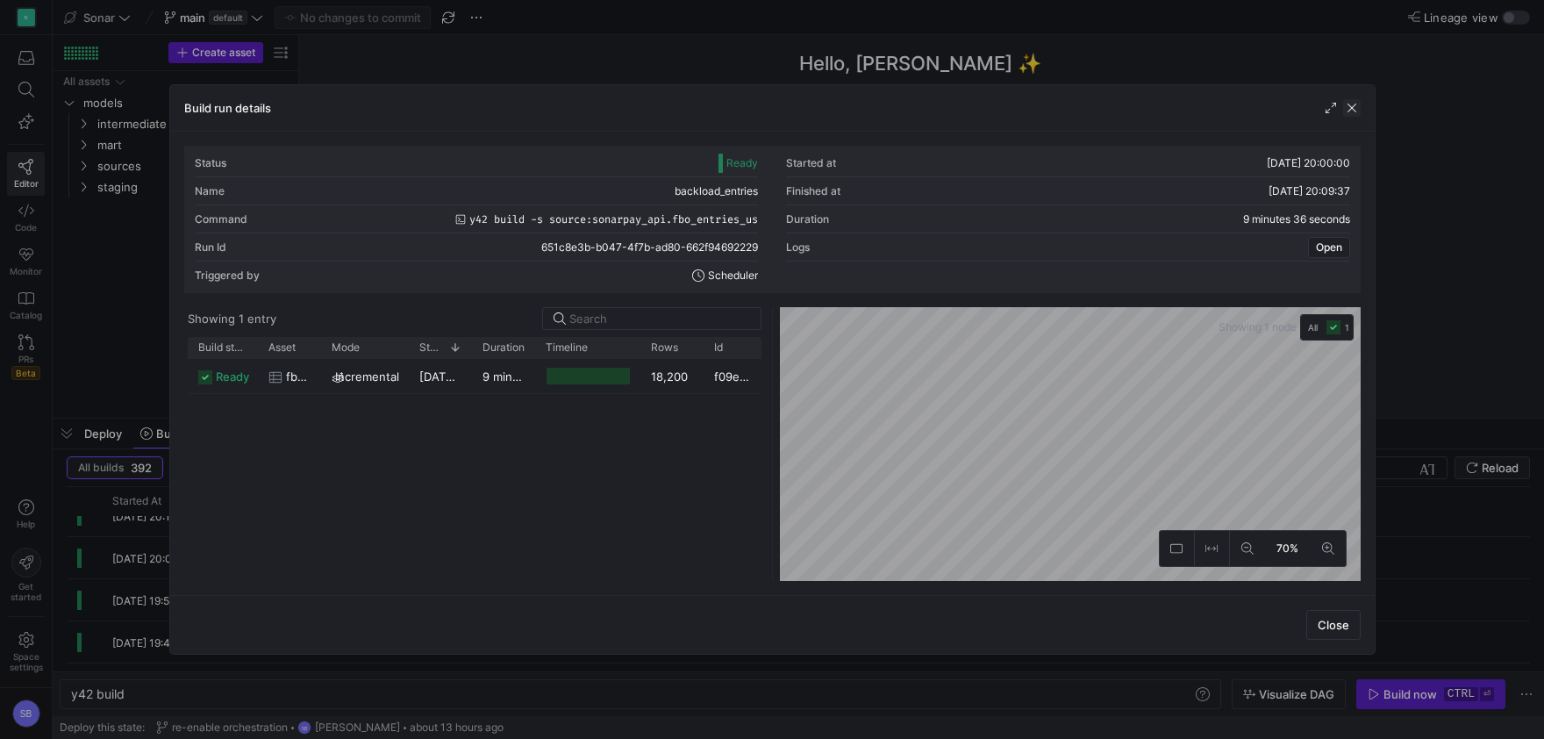
click at [1353, 112] on span "button" at bounding box center [1352, 108] width 18 height 18
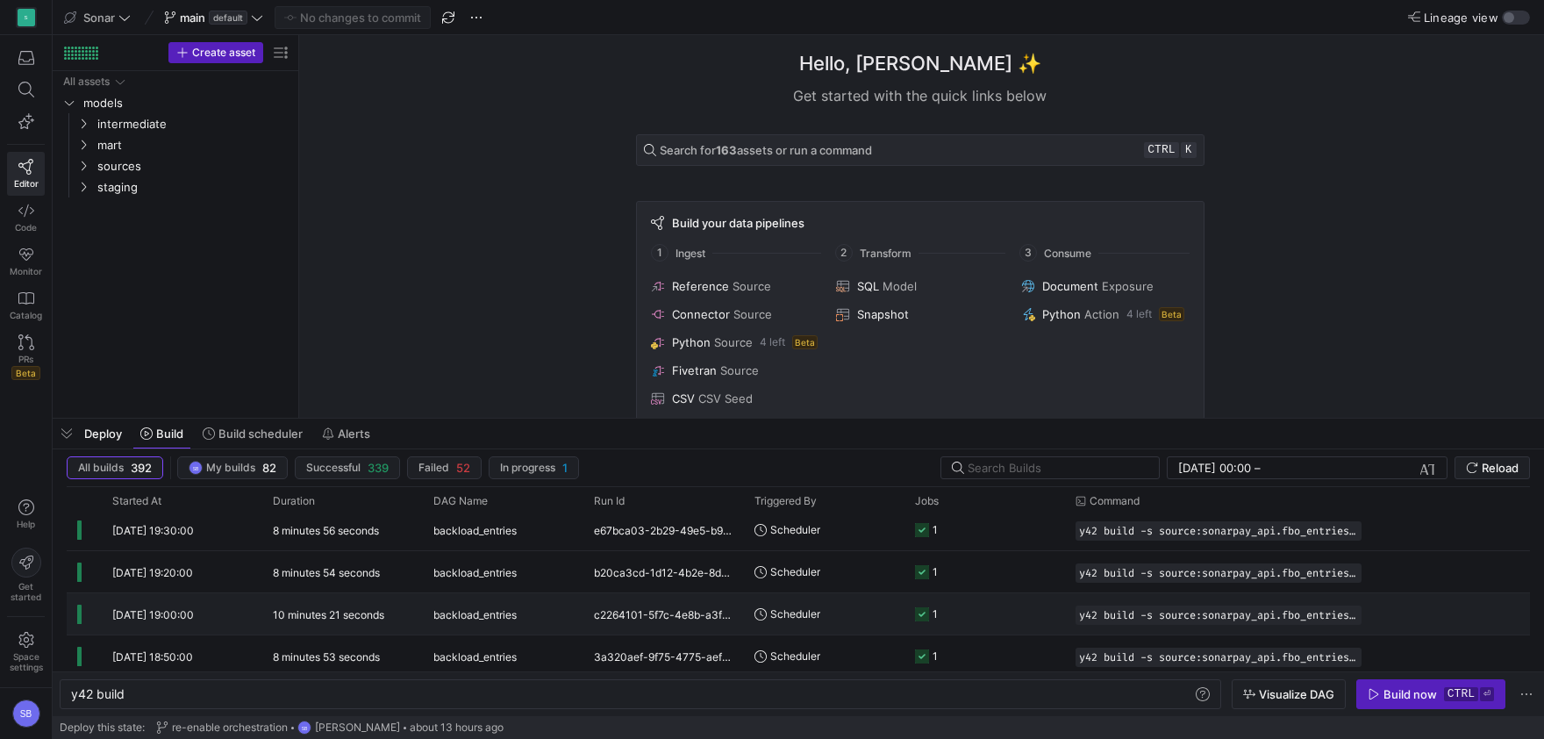
click at [459, 629] on span "backload_entries" at bounding box center [474, 614] width 83 height 41
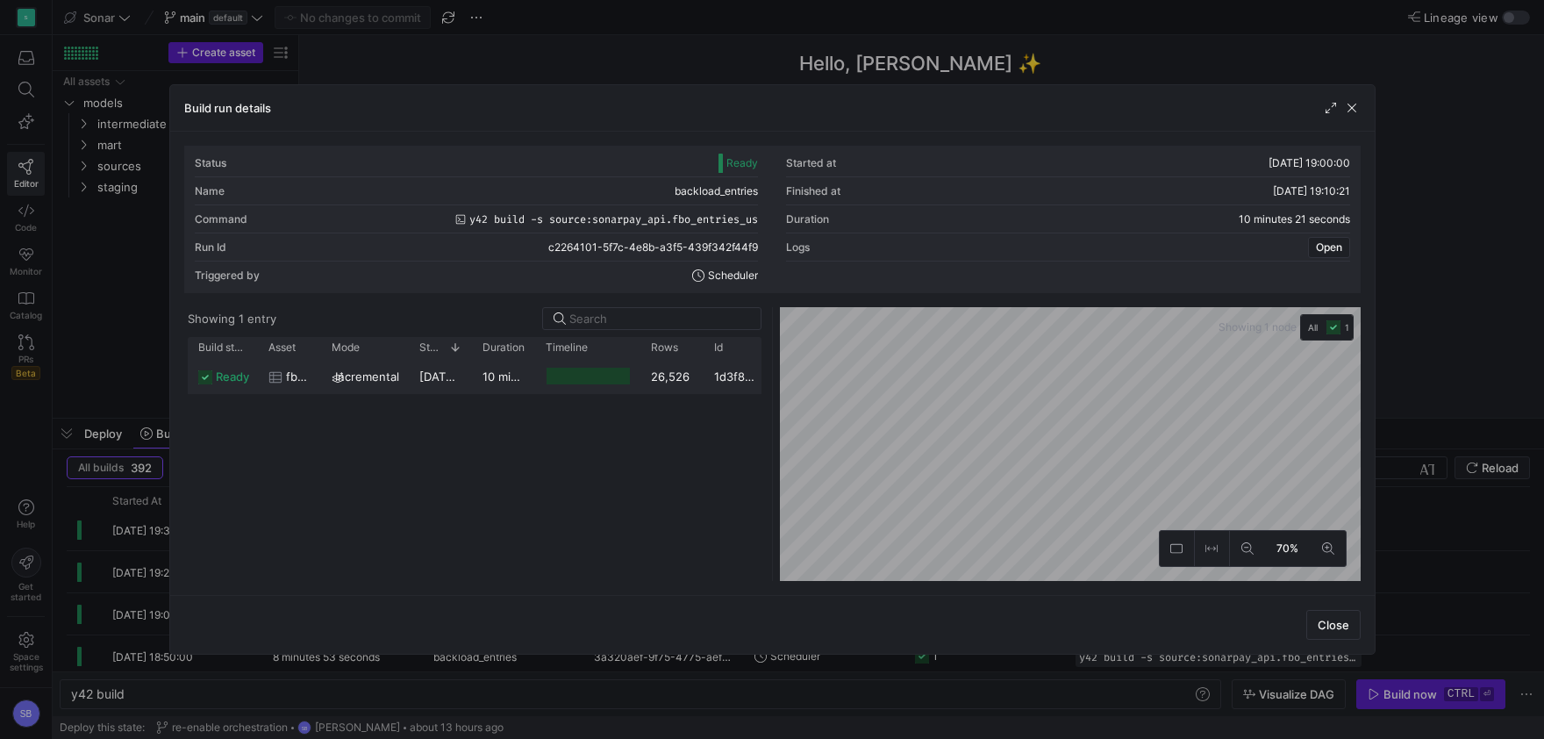
click at [505, 374] on y42-duration "10 minutes 13 seconds" at bounding box center [545, 376] width 125 height 14
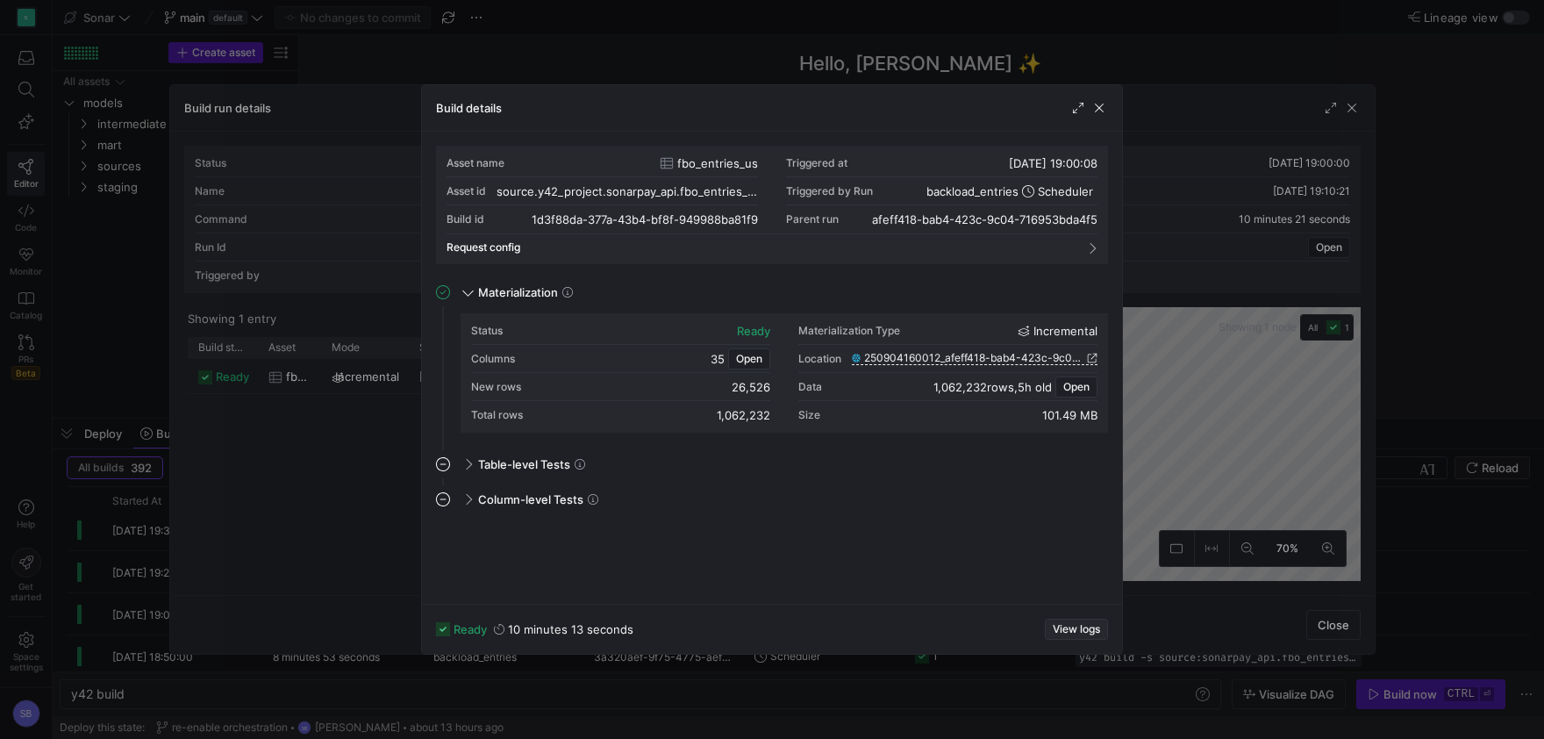
click at [1070, 623] on span "View logs" at bounding box center [1076, 629] width 47 height 12
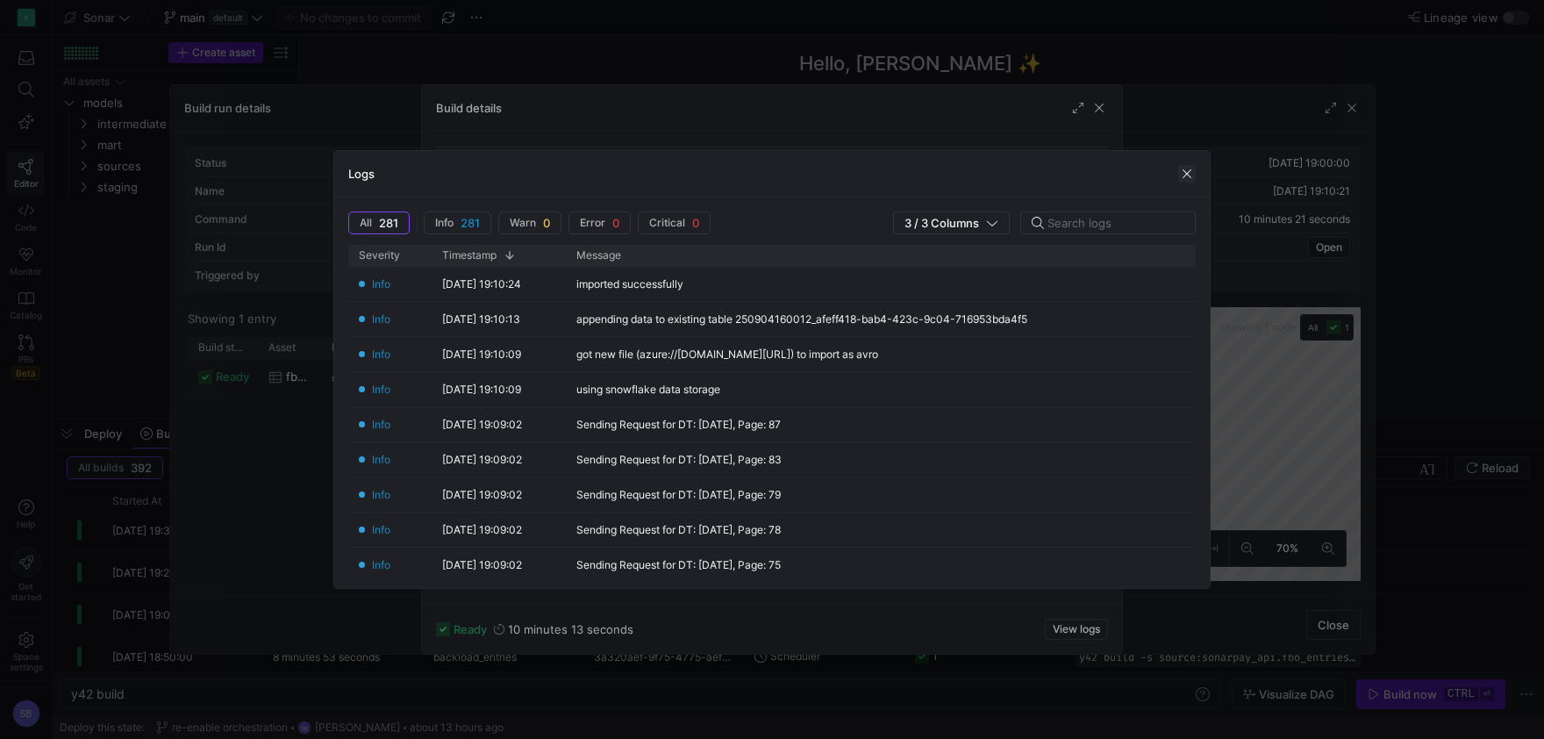
click at [1191, 171] on span "button" at bounding box center [1187, 174] width 18 height 18
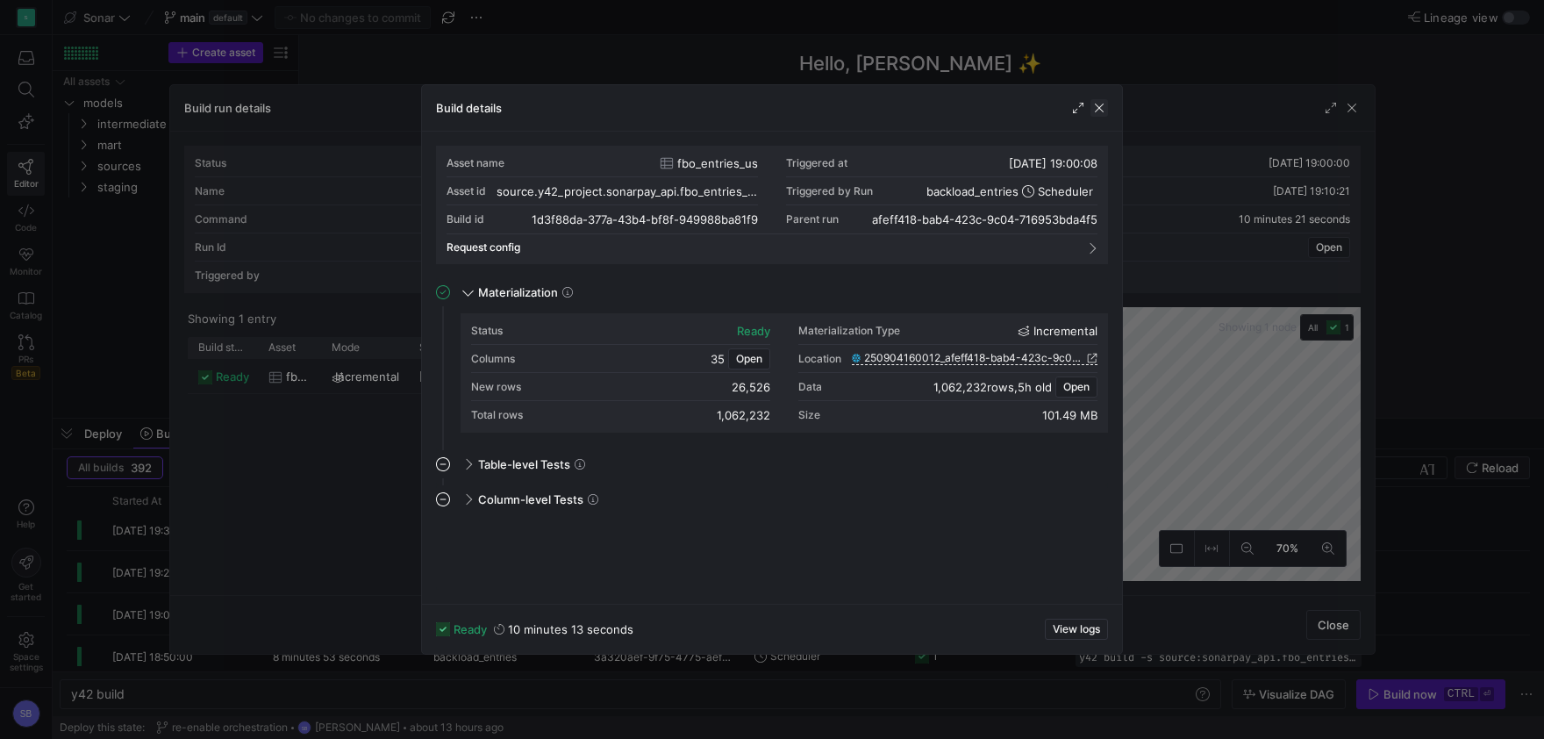
click at [1104, 109] on span "button" at bounding box center [1100, 108] width 18 height 18
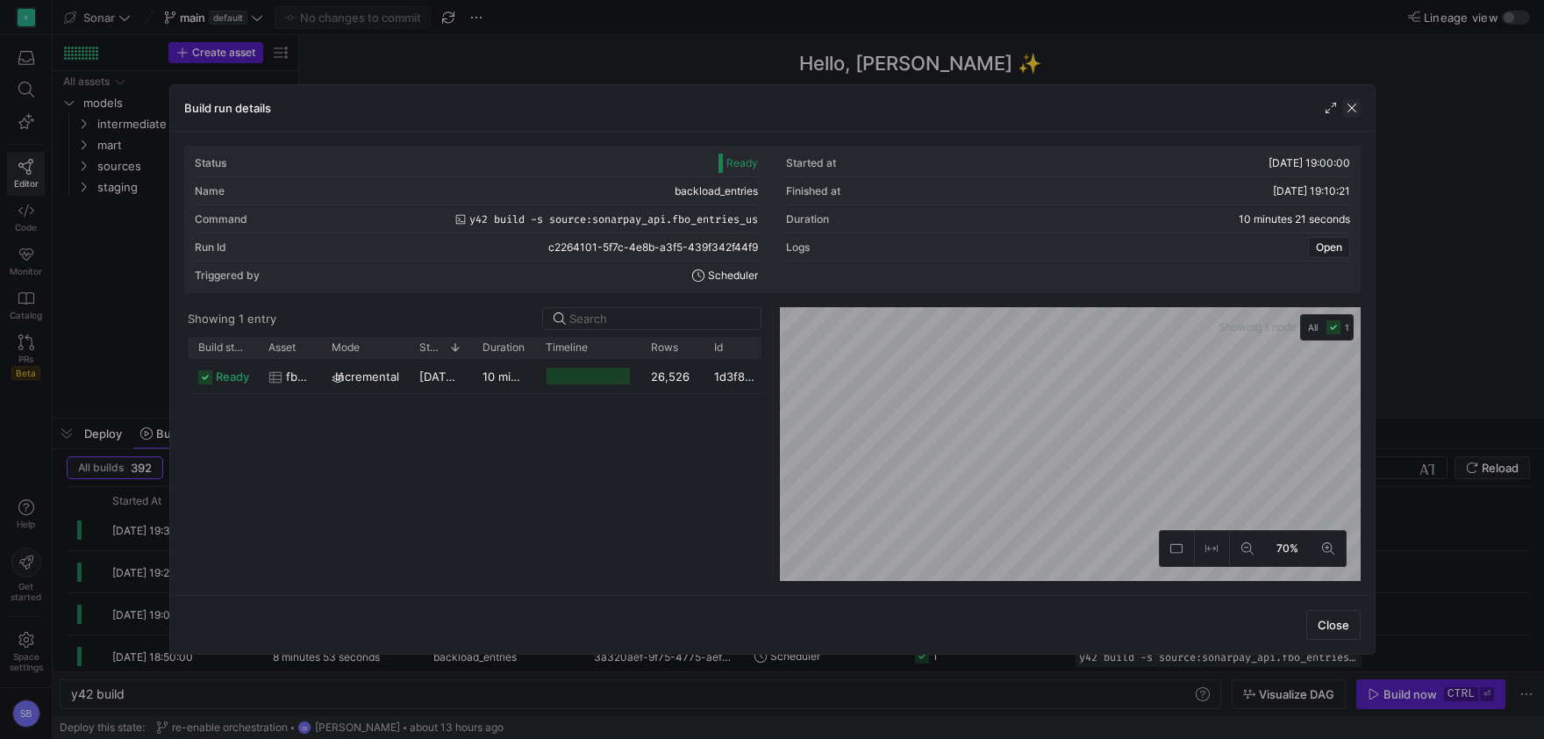
click at [1350, 104] on span "button" at bounding box center [1352, 108] width 18 height 18
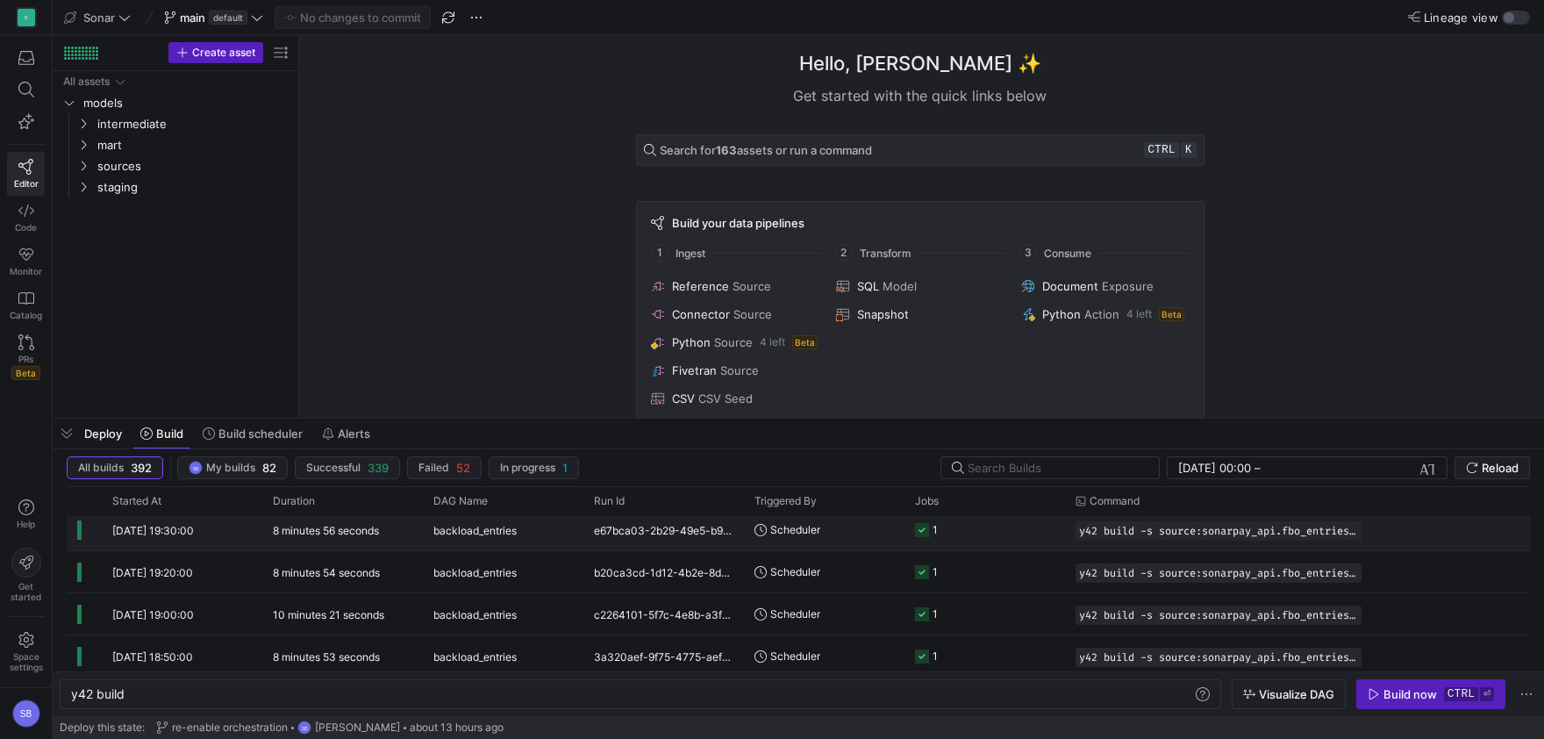
click at [397, 540] on div "8 minutes 56 seconds" at bounding box center [342, 529] width 161 height 41
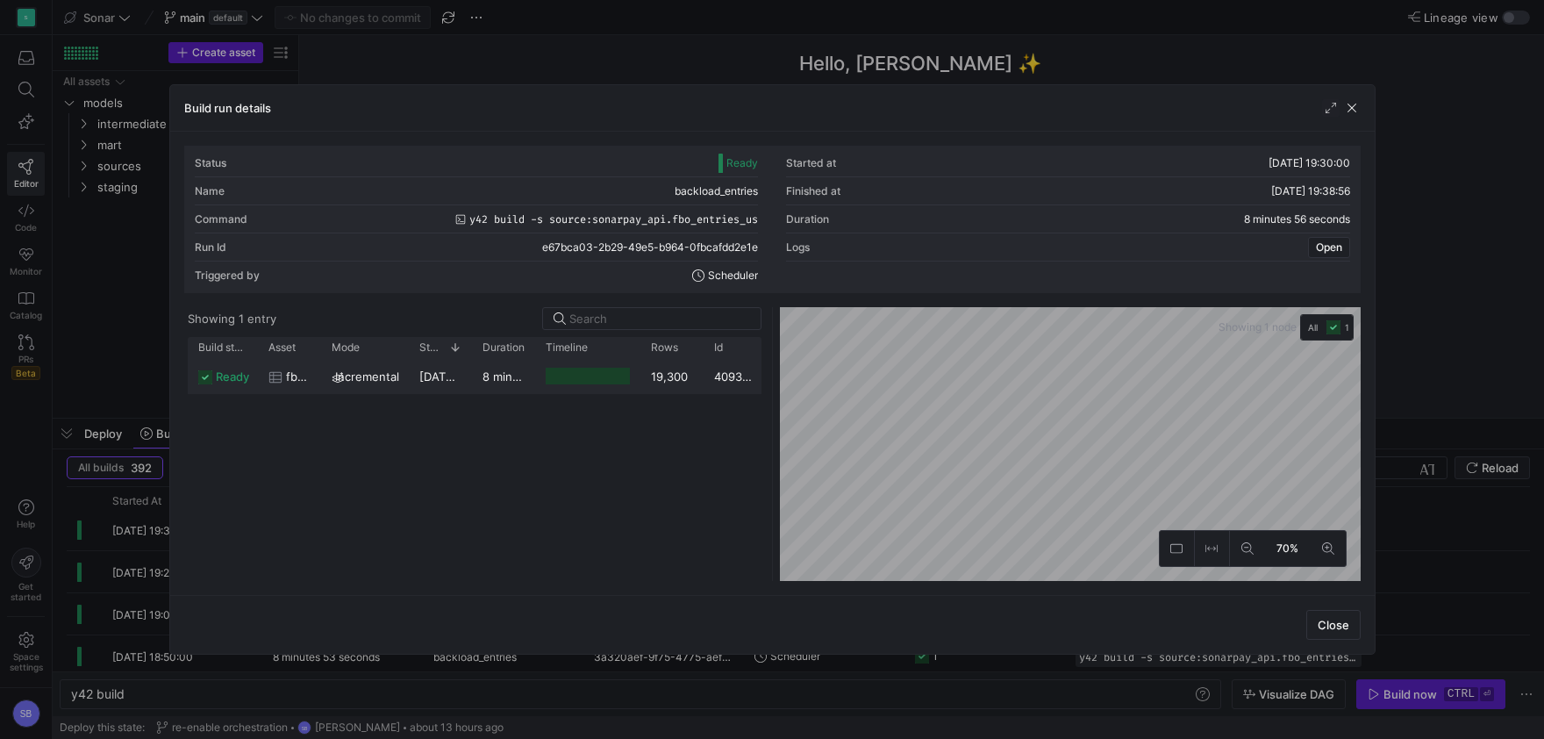
click at [483, 384] on div "8 minutes 53 seconds" at bounding box center [503, 376] width 63 height 34
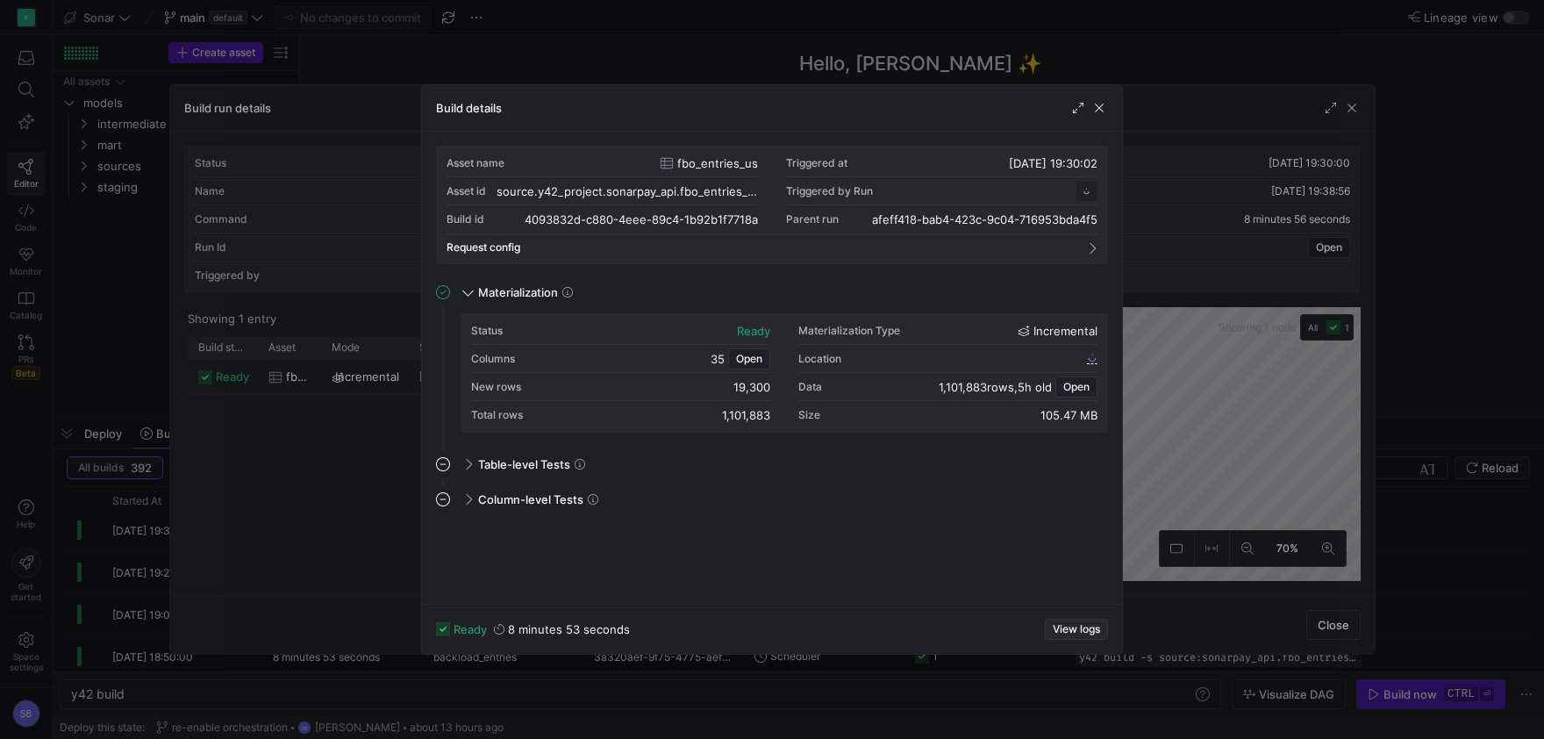
click at [1063, 627] on span "View logs" at bounding box center [1076, 629] width 47 height 12
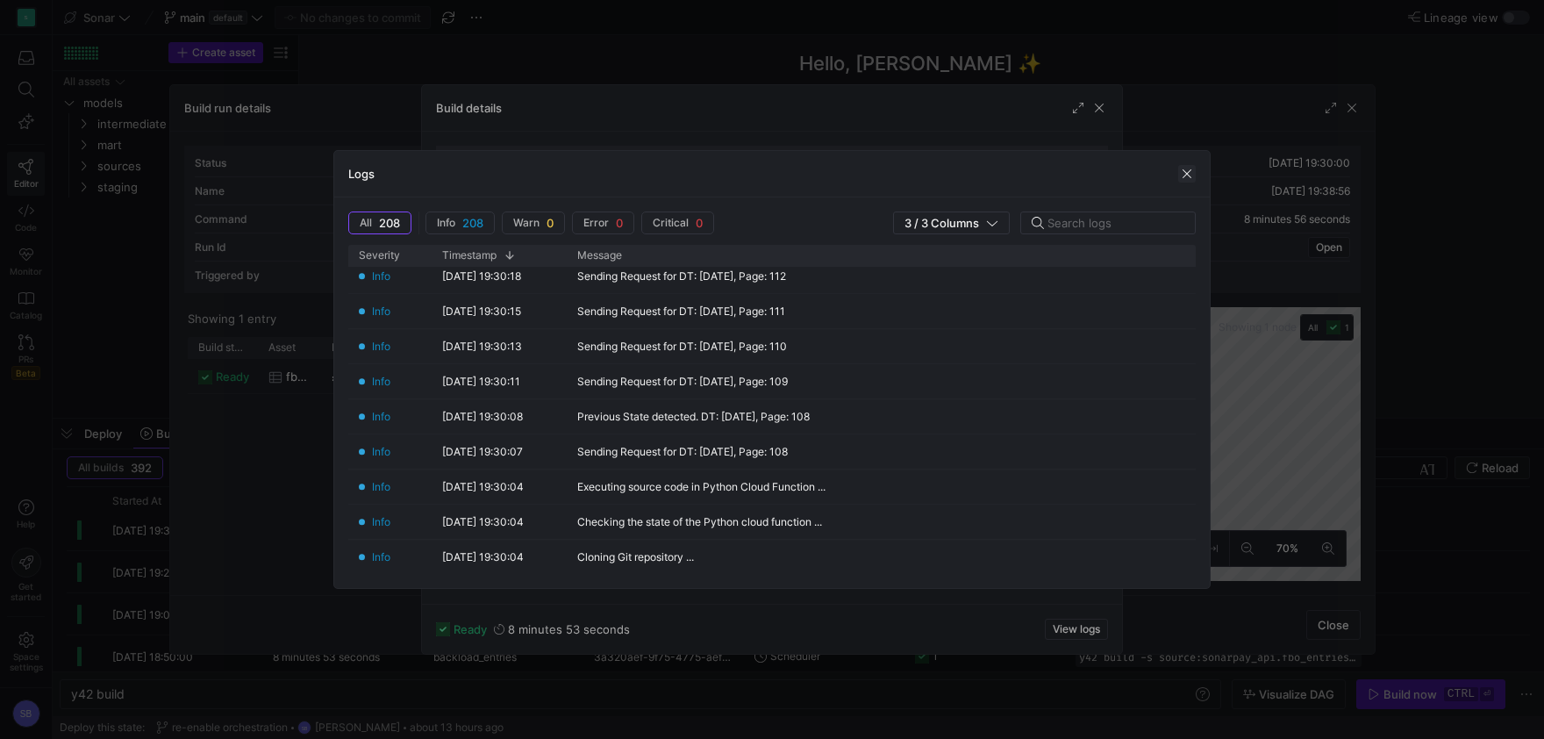
click at [1192, 173] on span "button" at bounding box center [1187, 174] width 18 height 18
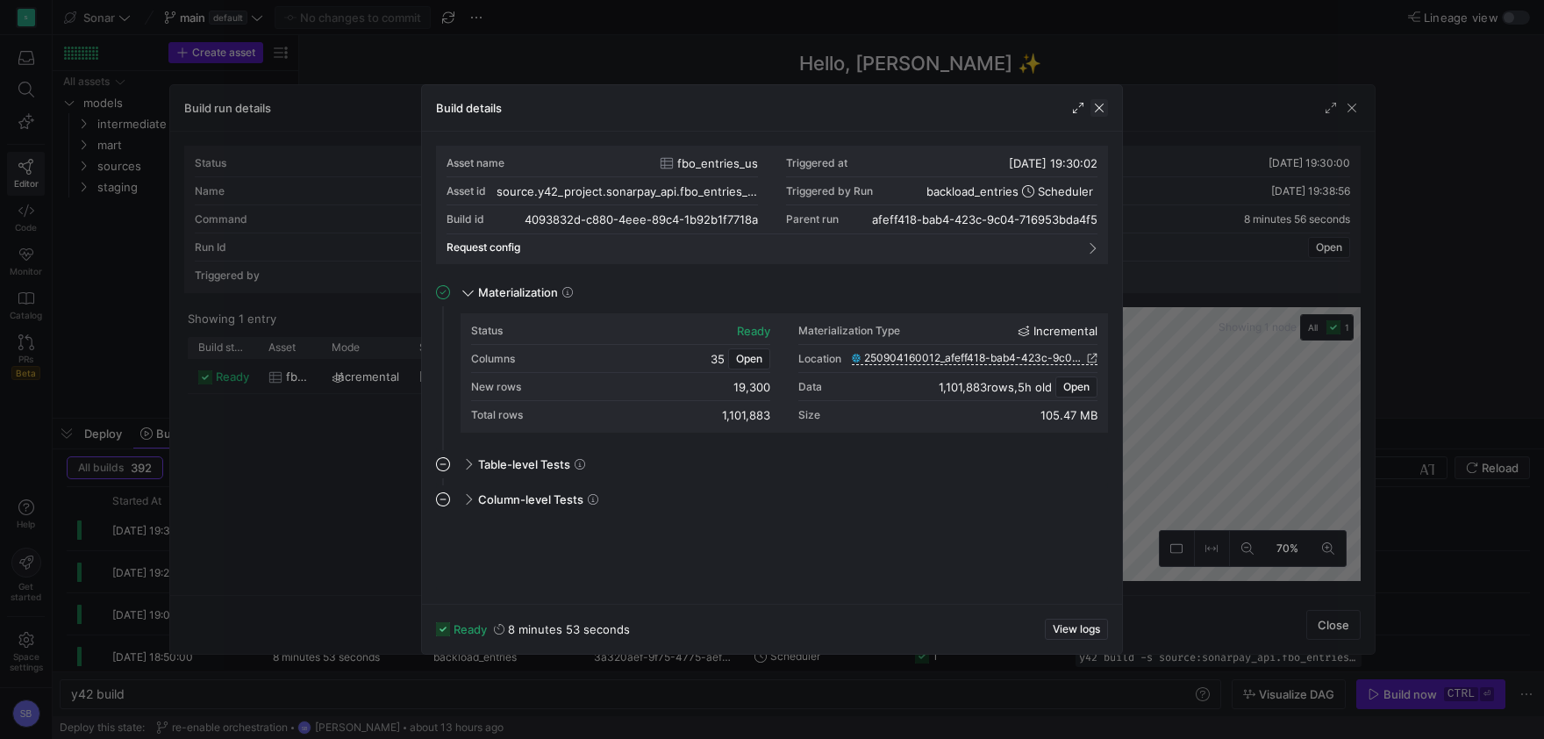
click at [1103, 111] on span "button" at bounding box center [1100, 108] width 18 height 18
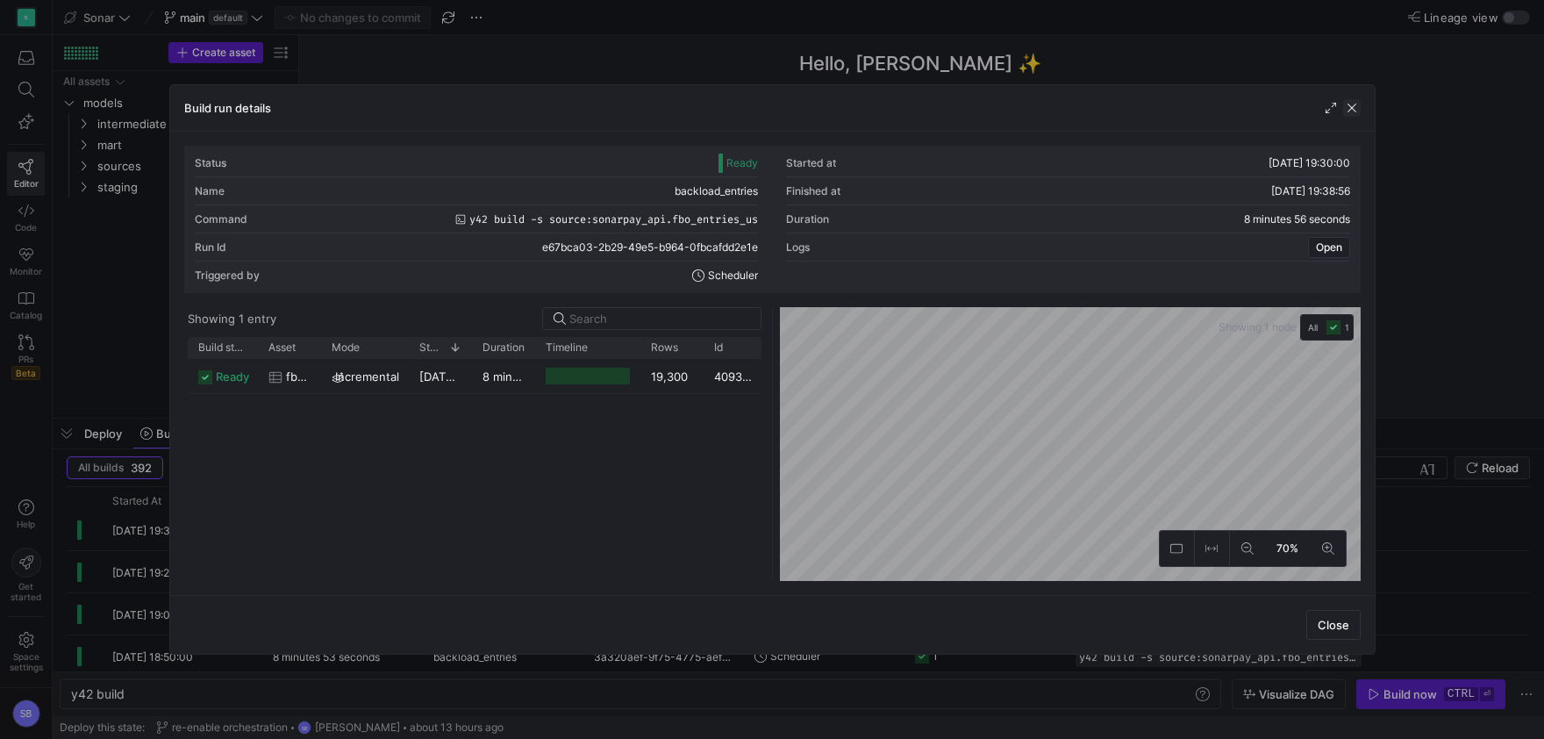
click at [1357, 106] on span "button" at bounding box center [1352, 108] width 18 height 18
